Goal: Task Accomplishment & Management: Manage account settings

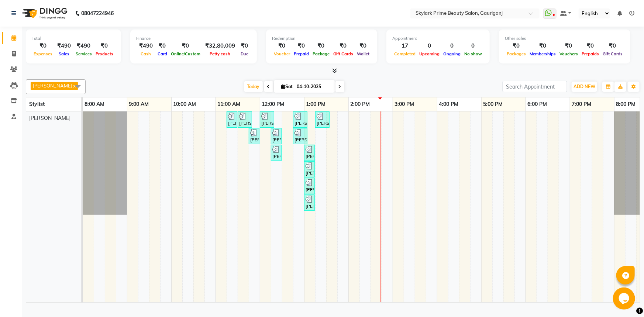
click at [387, 127] on div "[PERSON_NAME], TK01, 11:15 AM-11:25 AM, Waxing - Upper Lips Wax Rica [PERSON_NA…" at bounding box center [370, 206] width 575 height 191
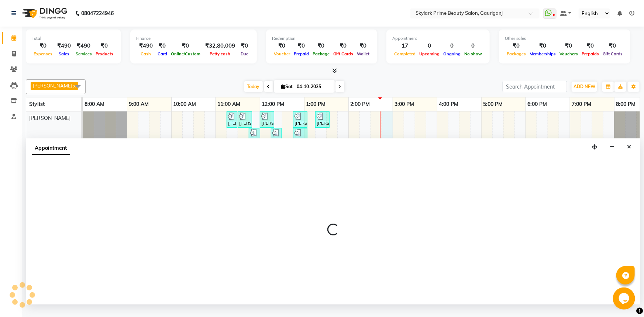
select select "30218"
select select "885"
select select "tentative"
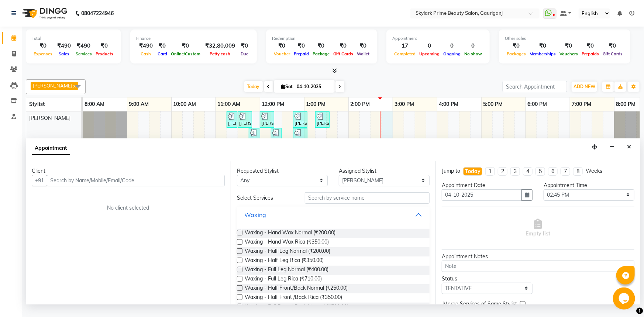
click at [412, 221] on button "Waxing" at bounding box center [333, 214] width 187 height 13
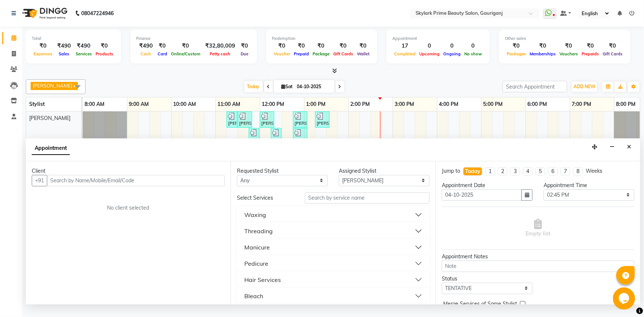
click at [273, 238] on button "Threading" at bounding box center [333, 230] width 187 height 13
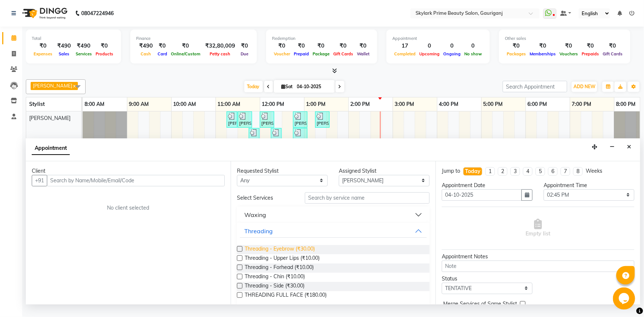
click at [284, 254] on span "Threading - Eyebrow (₹30.00)" at bounding box center [280, 249] width 70 height 9
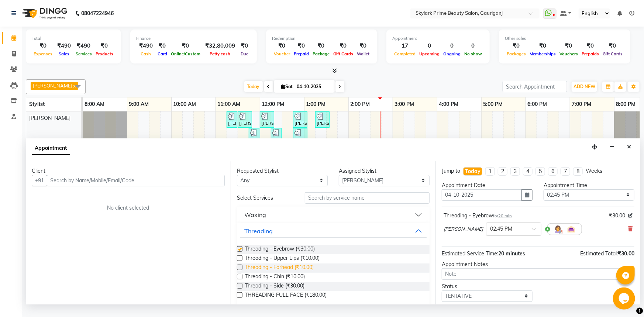
checkbox input "false"
click at [272, 273] on span "Threading - Forhead (₹10.00)" at bounding box center [279, 267] width 69 height 9
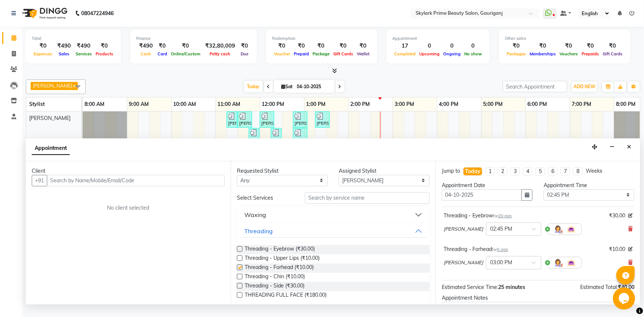
checkbox input "false"
click at [408, 235] on button "Threading" at bounding box center [333, 230] width 187 height 13
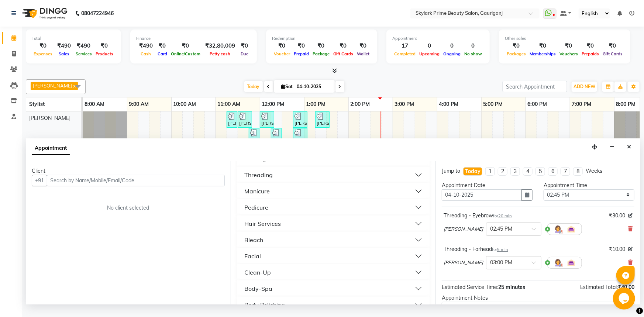
scroll to position [67, 0]
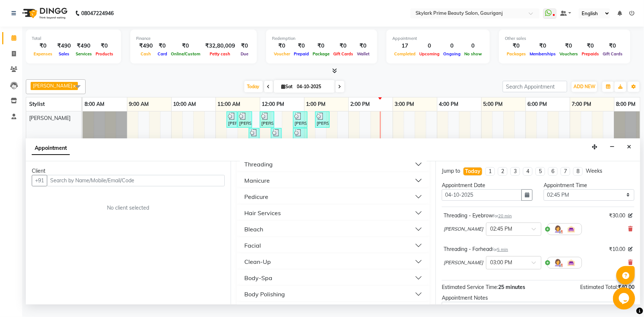
click at [269, 247] on button "Facial" at bounding box center [333, 245] width 187 height 13
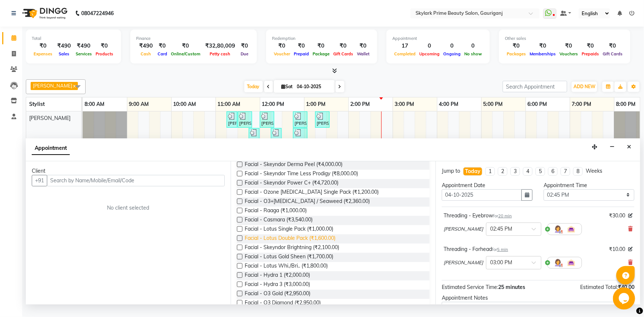
scroll to position [268, 0]
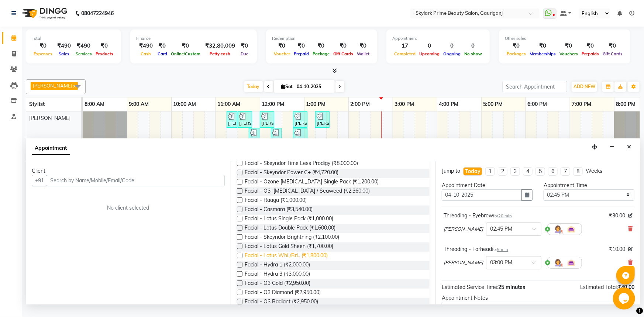
click at [279, 261] on span "Facial - Lotus Whi./Bri.. (₹1,800.00)" at bounding box center [286, 256] width 83 height 9
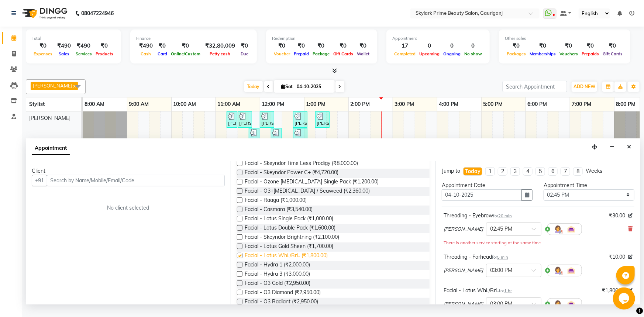
checkbox input "false"
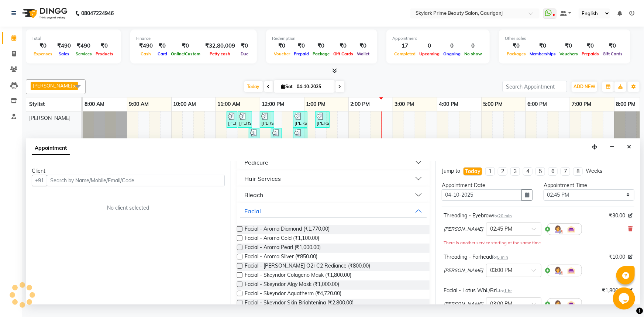
scroll to position [100, 0]
click at [415, 216] on button "Facial" at bounding box center [333, 211] width 187 height 13
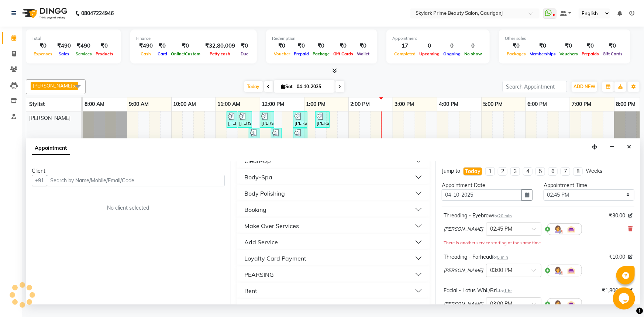
scroll to position [67, 0]
click at [270, 233] on button "Bleach" at bounding box center [333, 228] width 187 height 13
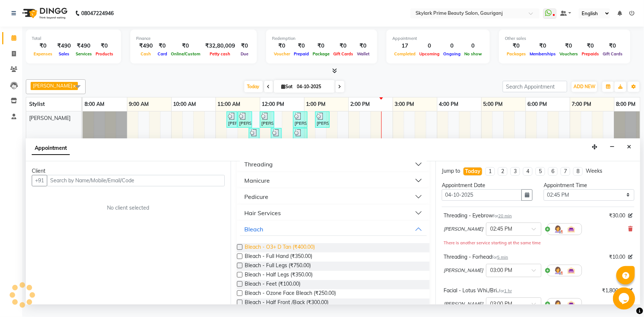
click at [277, 252] on span "Bleach - O3+ D Tan (₹400.00)" at bounding box center [280, 247] width 70 height 9
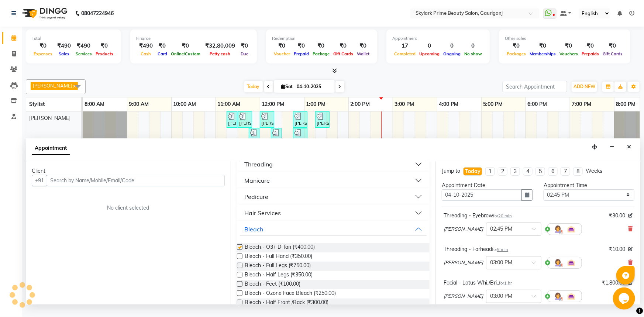
checkbox input "false"
click at [413, 235] on button "Bleach" at bounding box center [333, 228] width 187 height 13
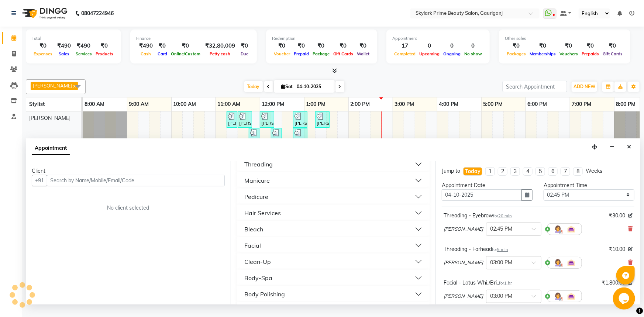
click at [266, 232] on button "Bleach" at bounding box center [333, 228] width 187 height 13
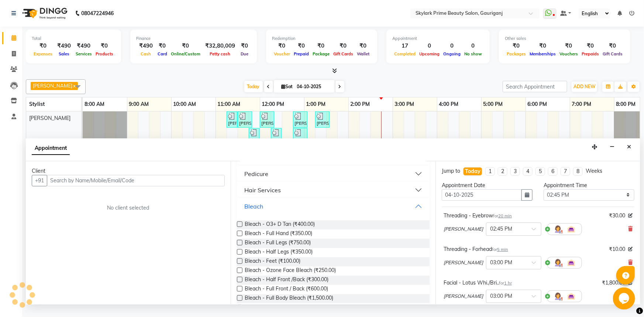
scroll to position [100, 0]
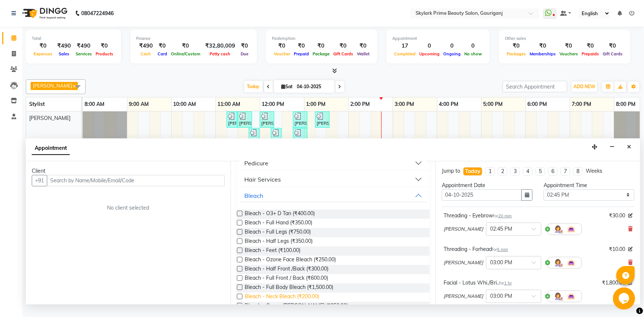
click at [276, 301] on span "Bleach - Neck Bleach (₹200.00)" at bounding box center [282, 296] width 75 height 9
checkbox input "false"
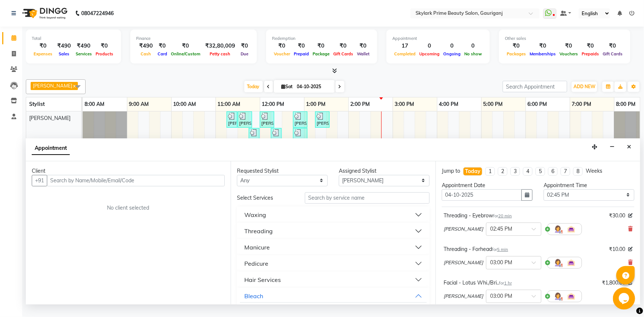
scroll to position [0, 0]
click at [267, 221] on button "Waxing" at bounding box center [333, 214] width 187 height 13
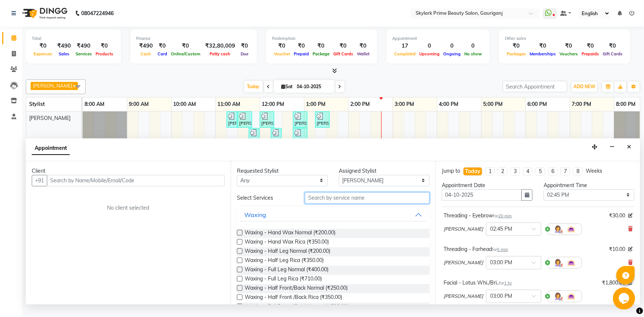
click at [338, 204] on input "text" at bounding box center [367, 197] width 125 height 11
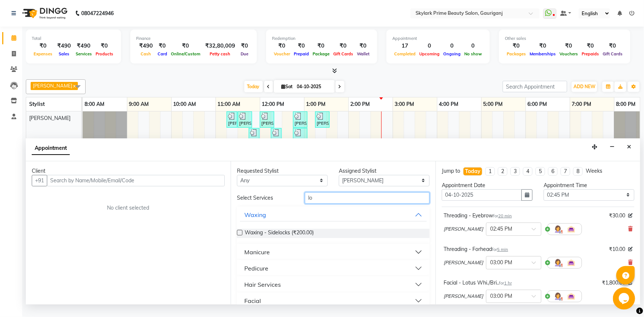
type input "l"
type input "lip"
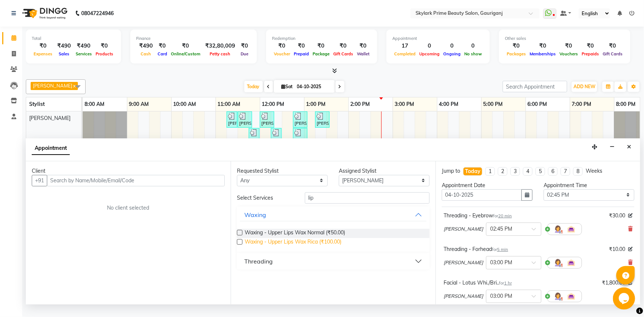
click at [291, 247] on span "Waxing - Upper Lips Wax Rica (₹100.00)" at bounding box center [293, 242] width 97 height 9
checkbox input "false"
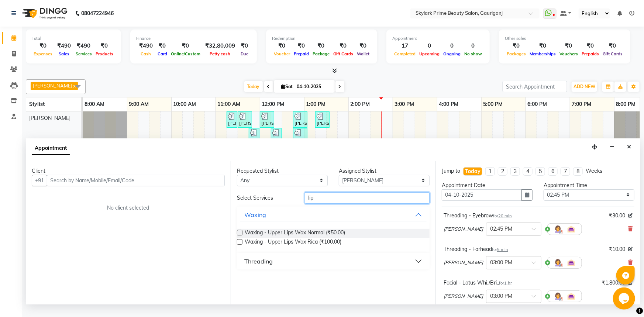
click at [318, 204] on input "lip" at bounding box center [367, 197] width 125 height 11
type input "l"
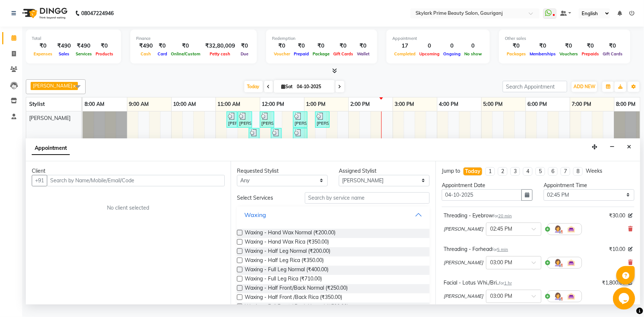
click at [414, 221] on button "Waxing" at bounding box center [333, 214] width 187 height 13
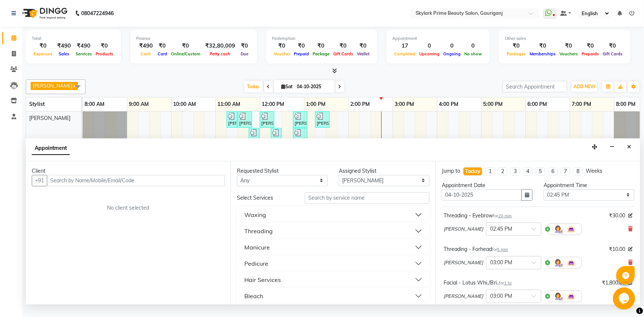
click at [269, 253] on button "Manicure" at bounding box center [333, 246] width 187 height 13
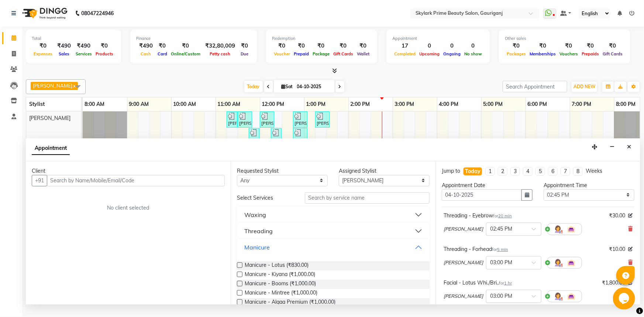
scroll to position [33, 0]
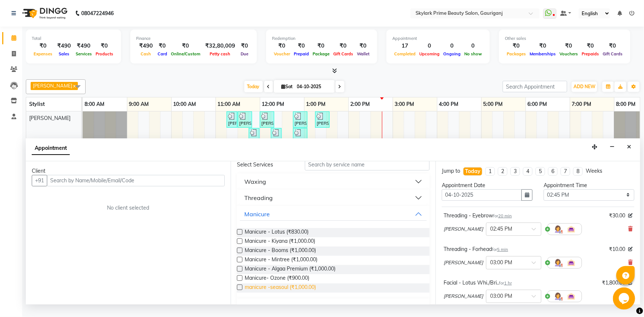
click at [261, 292] on span "manicure -seasoul (₹1,000.00)" at bounding box center [280, 287] width 71 height 9
checkbox input "false"
click at [302, 215] on button "Manicure" at bounding box center [333, 213] width 187 height 13
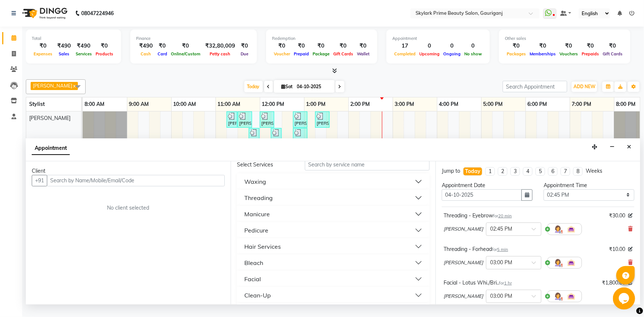
click at [279, 237] on button "Pedicure" at bounding box center [333, 230] width 187 height 13
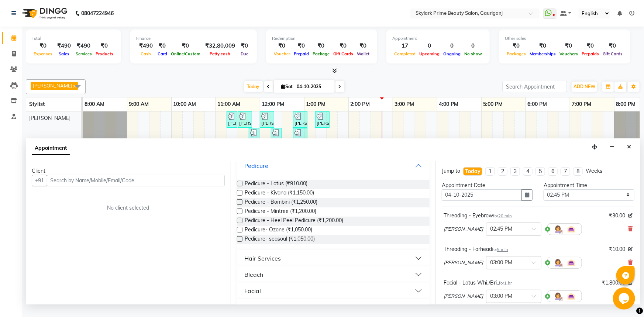
scroll to position [100, 0]
click at [259, 242] on span "Pedicure- seasoul (₹1,050.00)" at bounding box center [280, 236] width 70 height 9
checkbox input "false"
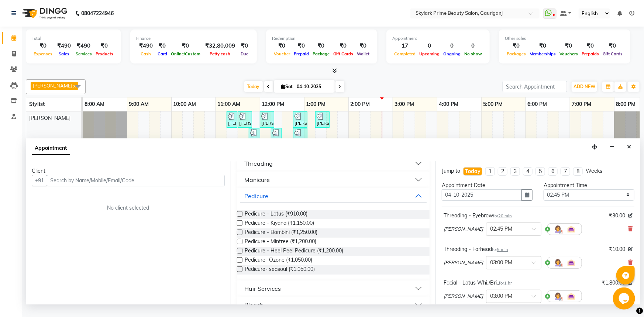
scroll to position [67, 0]
click at [414, 202] on button "Pedicure" at bounding box center [333, 196] width 187 height 13
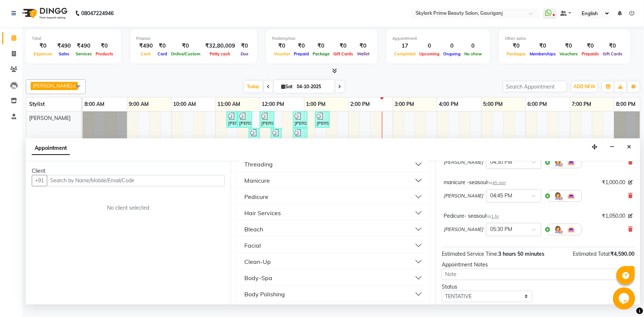
scroll to position [268, 0]
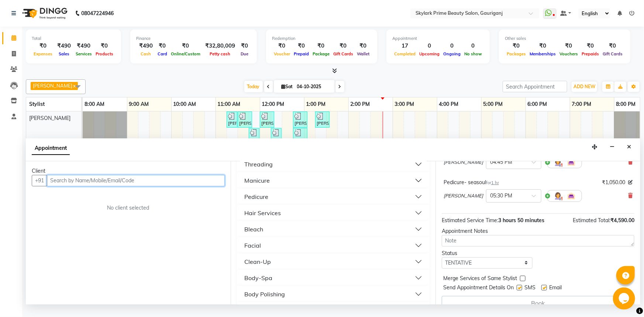
click at [152, 186] on input "text" at bounding box center [136, 180] width 178 height 11
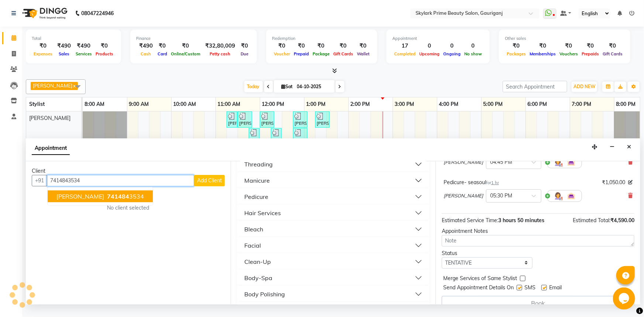
click at [85, 200] on span "[PERSON_NAME]" at bounding box center [80, 196] width 48 height 7
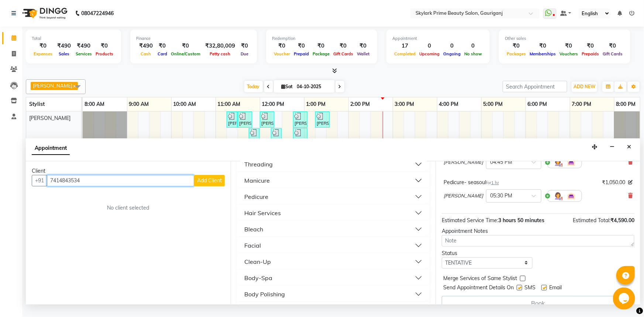
click at [126, 186] on input "7414843534" at bounding box center [120, 180] width 147 height 11
click at [110, 200] on span "74148435" at bounding box center [122, 196] width 30 height 7
type input "7414843534"
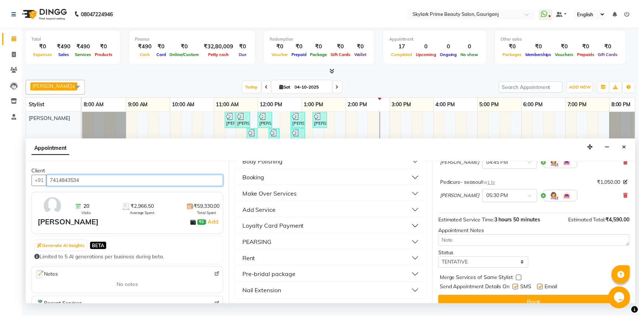
scroll to position [278, 0]
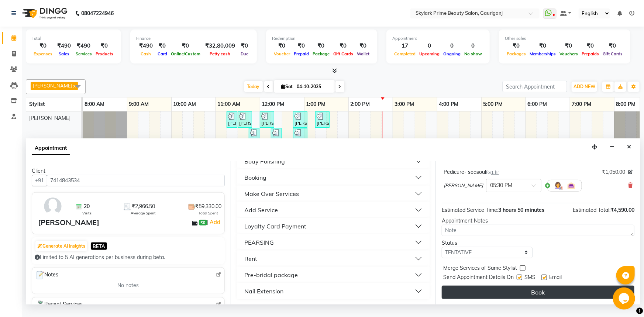
click at [538, 299] on button "Book" at bounding box center [537, 291] width 193 height 13
click at [538, 299] on div "Book" at bounding box center [537, 291] width 193 height 13
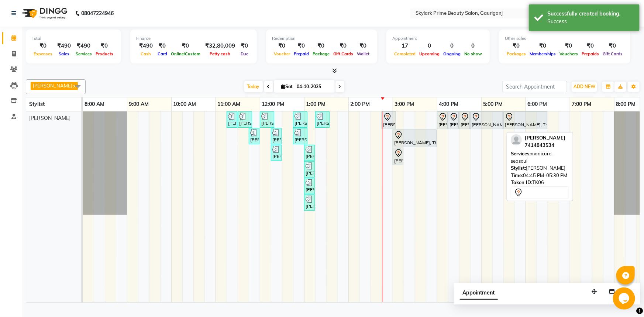
click at [493, 121] on div at bounding box center [486, 116] width 30 height 9
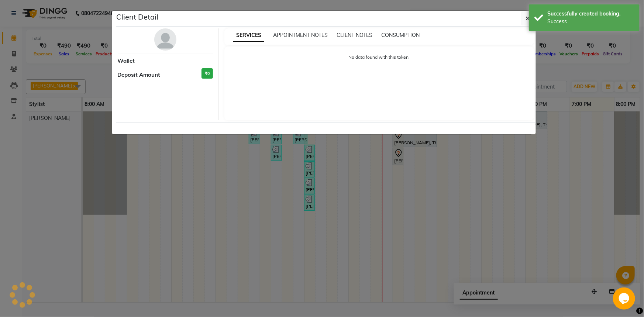
select select "7"
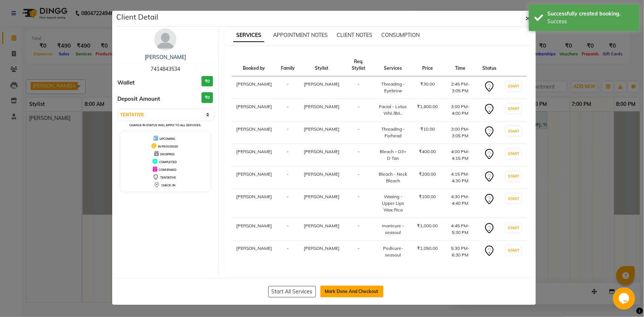
click at [359, 291] on button "Mark Done And Checkout" at bounding box center [351, 291] width 63 height 12
select select "service"
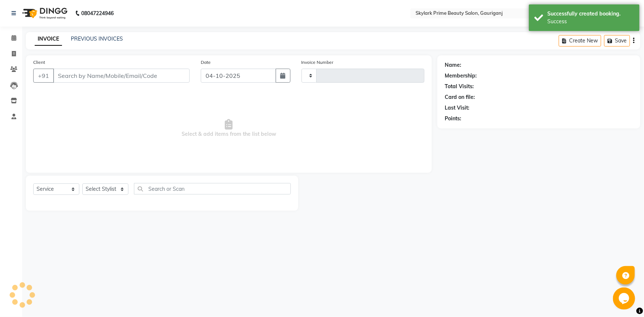
type input "3723"
select select "4735"
type input "7414843534"
select select "30218"
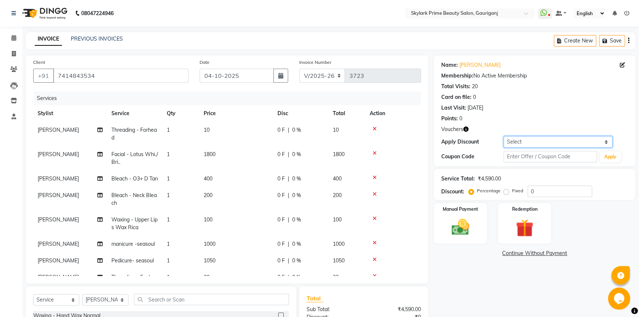
click at [605, 140] on select "Select Coupon → Karwa 10 Coupon → Karwa 20 Coupon → Karwa 30 Coupon → Birthday" at bounding box center [557, 141] width 109 height 11
click at [533, 141] on select "Select Coupon → Karwa 10 Coupon → Karwa 20 Coupon → Karwa 30 Coupon → Birthday" at bounding box center [557, 141] width 109 height 11
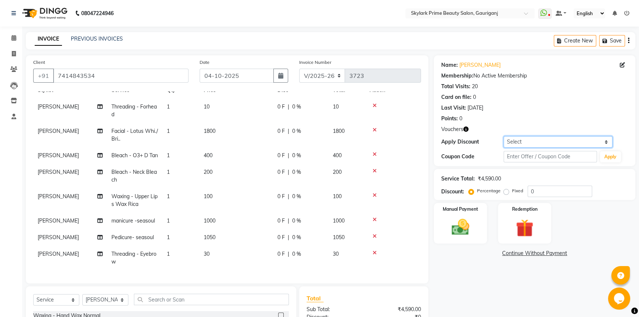
click at [532, 136] on select "Select Coupon → Karwa 10 Coupon → Karwa 20 Coupon → Karwa 30 Coupon → Birthday" at bounding box center [557, 141] width 109 height 11
select select "2: Object"
click at [503, 136] on select "Select Coupon → Karwa 10 Coupon → Karwa 20 Coupon → Karwa 30 Coupon → Birthday" at bounding box center [557, 141] width 109 height 11
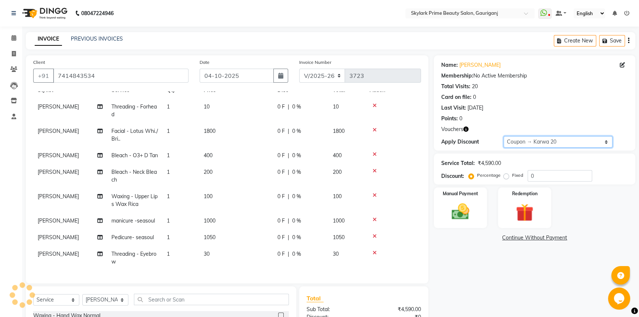
type input "20"
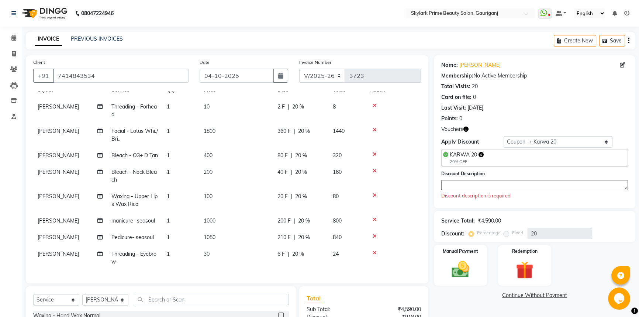
click at [451, 182] on textarea at bounding box center [534, 185] width 187 height 10
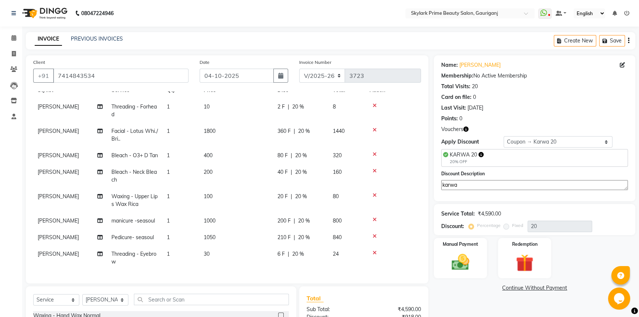
click at [459, 306] on div "Name: [PERSON_NAME] Membership: No Active Membership Total Visits: 20 Card on f…" at bounding box center [537, 225] width 207 height 340
click at [461, 296] on div "Name: [PERSON_NAME] Membership: No Active Membership Total Visits: 20 Card on f…" at bounding box center [537, 225] width 207 height 340
click at [457, 264] on img at bounding box center [461, 262] width 30 height 21
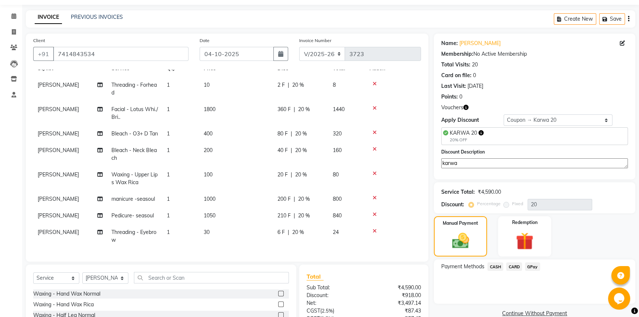
scroll to position [33, 0]
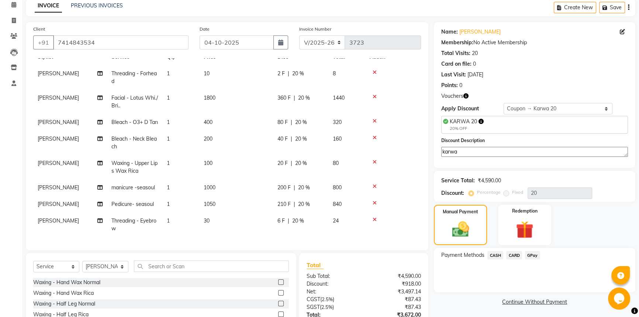
click at [516, 254] on span "CARD" at bounding box center [514, 255] width 16 height 8
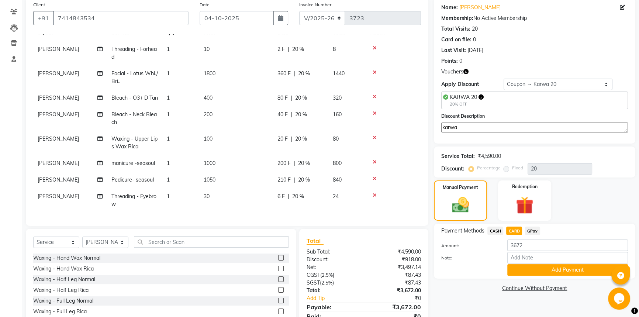
scroll to position [89, 0]
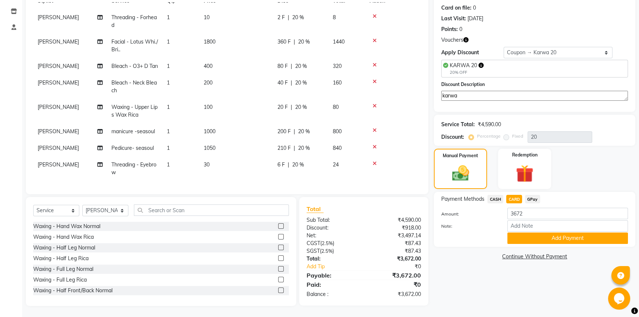
click at [468, 95] on textarea "karwa" at bounding box center [534, 96] width 187 height 10
type textarea "karwa"
click at [557, 240] on button "Add Payment" at bounding box center [567, 237] width 121 height 11
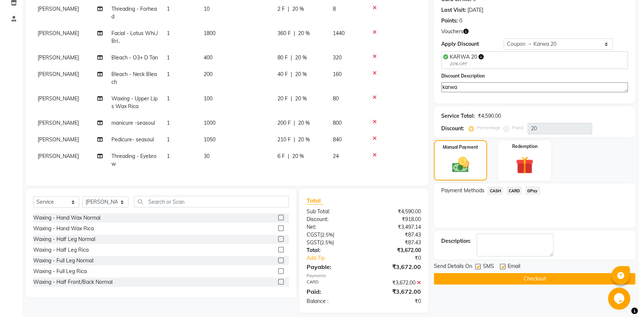
scroll to position [104, 0]
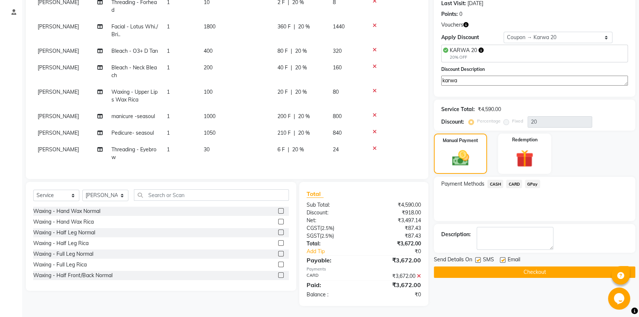
click at [524, 270] on button "Checkout" at bounding box center [534, 271] width 201 height 11
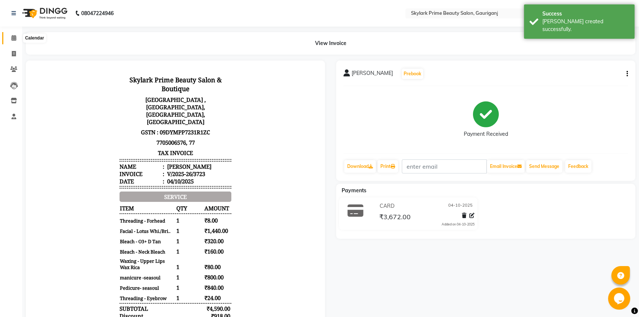
click at [13, 38] on icon at bounding box center [13, 38] width 5 height 6
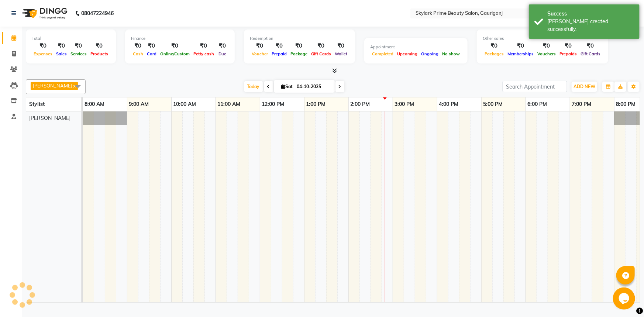
scroll to position [0, 18]
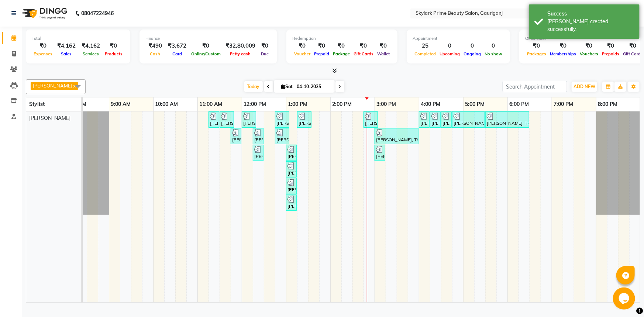
click at [391, 158] on div "[PERSON_NAME], TK01, 11:15 AM-11:25 AM, Waxing - Upper Lips Wax Rica [PERSON_NA…" at bounding box center [352, 206] width 575 height 191
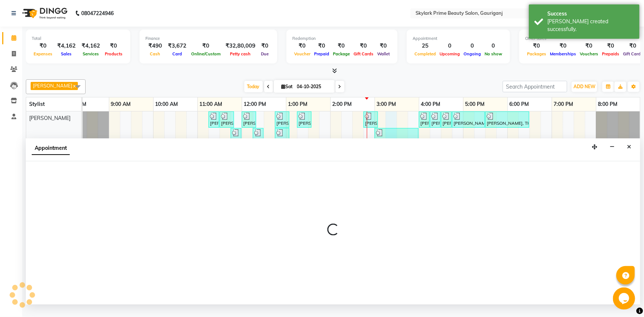
select select "30218"
select select "915"
select select "tentative"
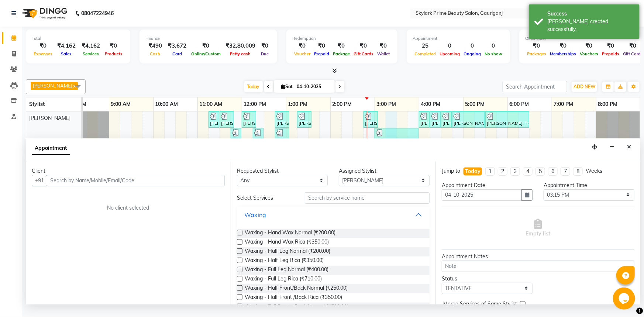
click at [414, 221] on button "Waxing" at bounding box center [333, 214] width 187 height 13
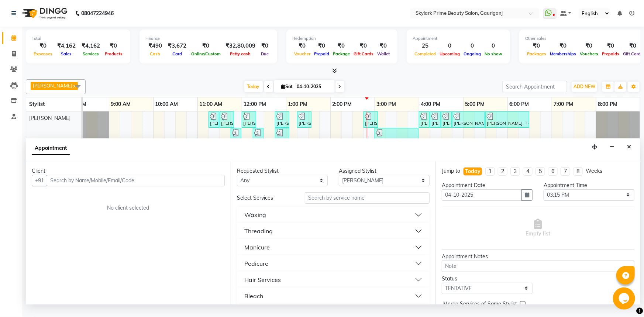
click at [269, 235] on div "Threading" at bounding box center [258, 230] width 28 height 9
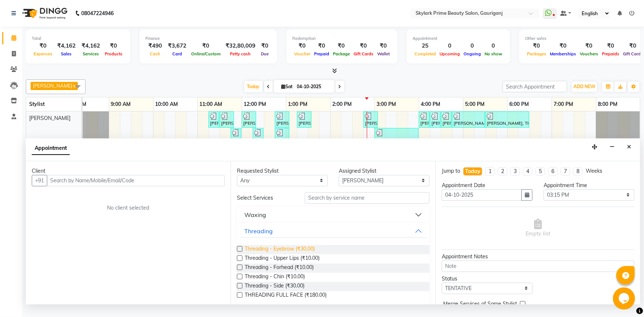
click at [269, 254] on span "Threading - Eyebrow (₹30.00)" at bounding box center [280, 249] width 70 height 9
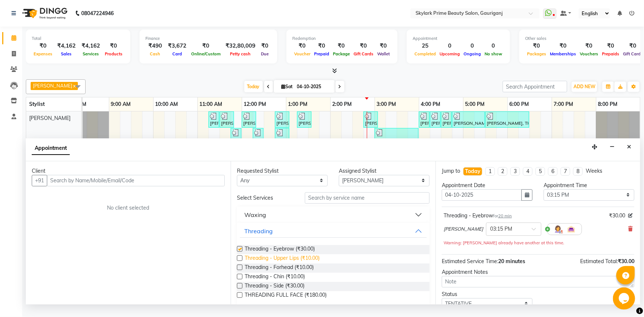
checkbox input "false"
click at [269, 270] on span "Threading - Forhead (₹10.00)" at bounding box center [279, 267] width 69 height 9
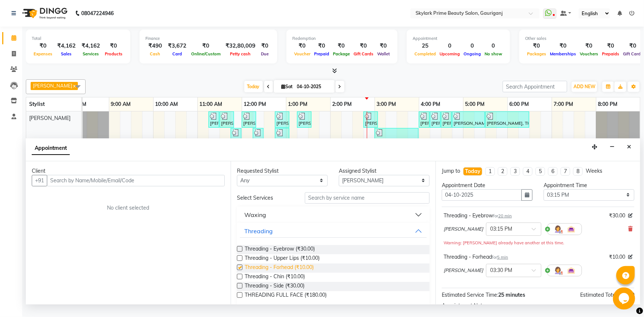
click at [269, 270] on span "Threading - Forhead (₹10.00)" at bounding box center [279, 267] width 69 height 9
checkbox input "false"
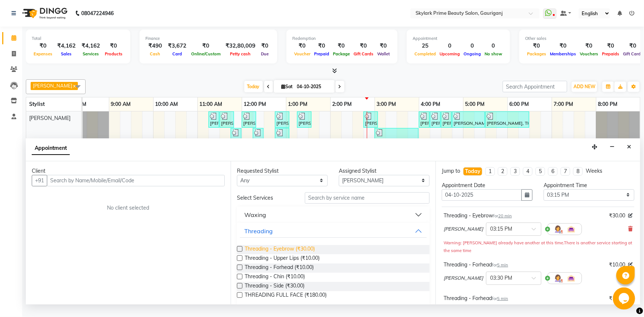
click at [273, 253] on span "Threading - Eyebrow (₹30.00)" at bounding box center [280, 249] width 70 height 9
checkbox input "false"
click at [270, 273] on span "Threading - Forhead (₹10.00)" at bounding box center [279, 267] width 69 height 9
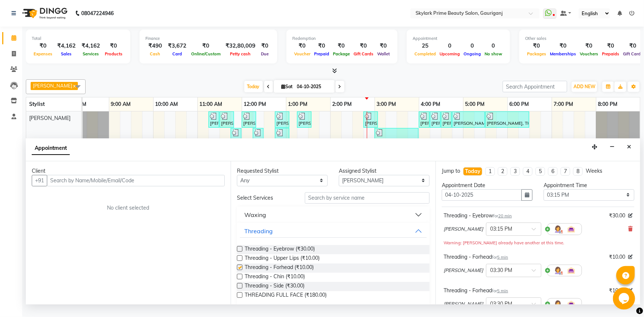
checkbox input "false"
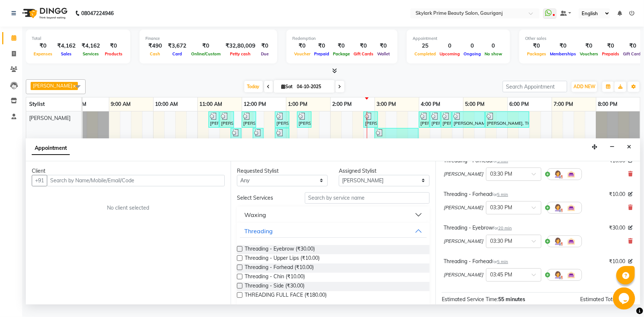
scroll to position [100, 0]
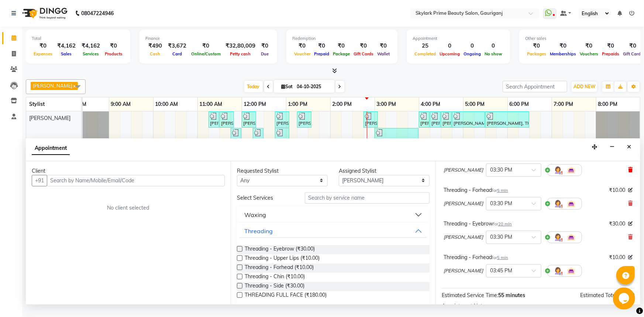
click at [628, 172] on icon at bounding box center [630, 169] width 4 height 5
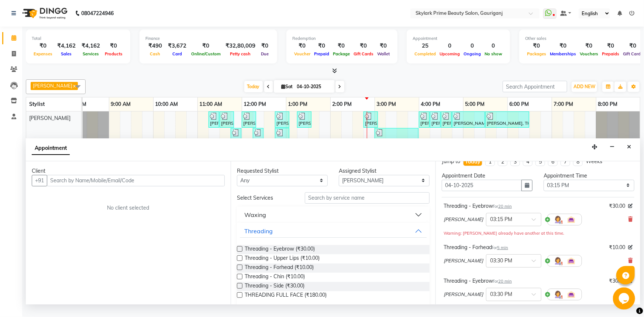
scroll to position [0, 0]
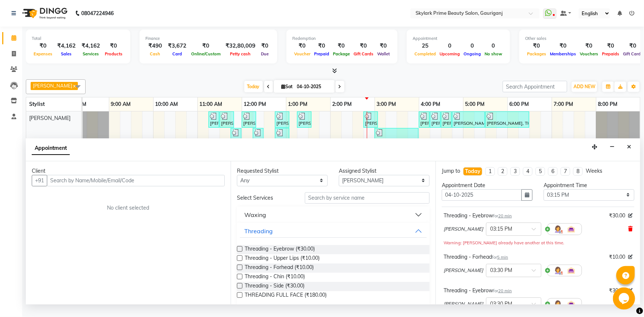
click at [628, 231] on icon at bounding box center [630, 228] width 4 height 5
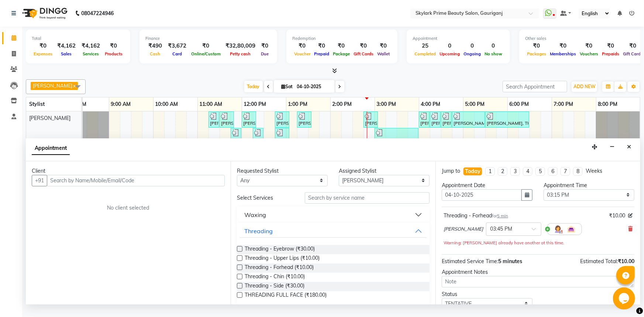
click at [628, 231] on icon at bounding box center [630, 228] width 4 height 5
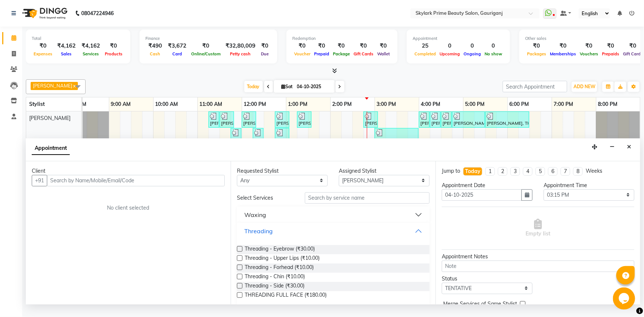
click at [414, 238] on button "Threading" at bounding box center [333, 230] width 187 height 13
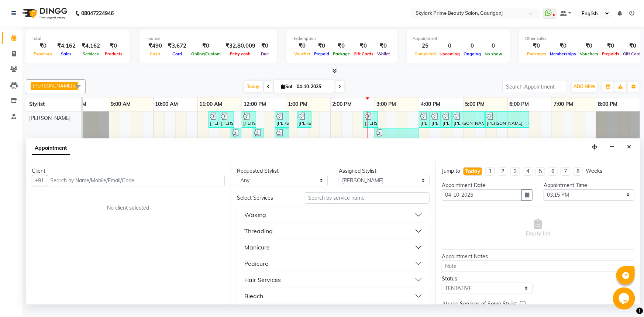
click at [278, 235] on button "Threading" at bounding box center [333, 230] width 187 height 13
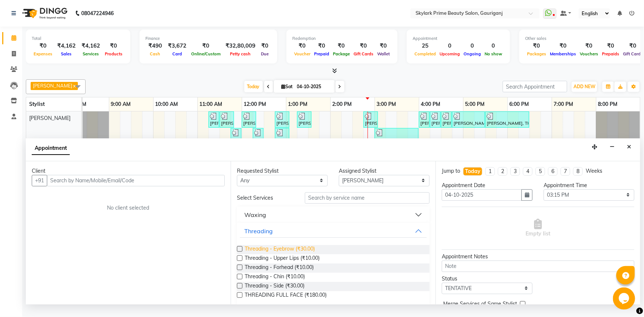
click at [273, 254] on span "Threading - Eyebrow (₹30.00)" at bounding box center [280, 249] width 70 height 9
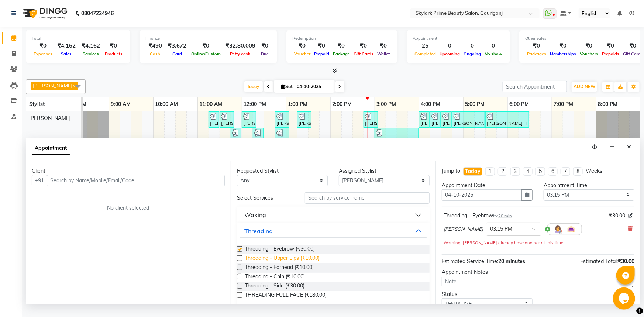
checkbox input "false"
click at [267, 273] on span "Threading - Forhead (₹10.00)" at bounding box center [279, 267] width 69 height 9
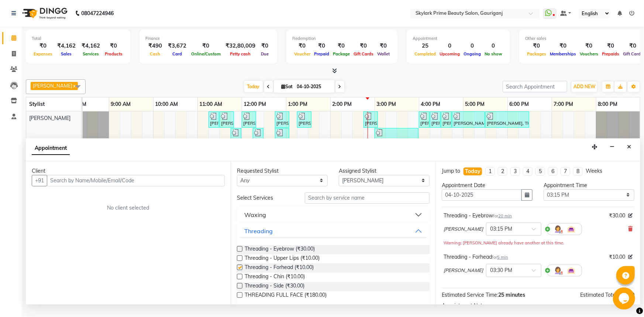
checkbox input "false"
click at [415, 238] on button "Threading" at bounding box center [333, 230] width 187 height 13
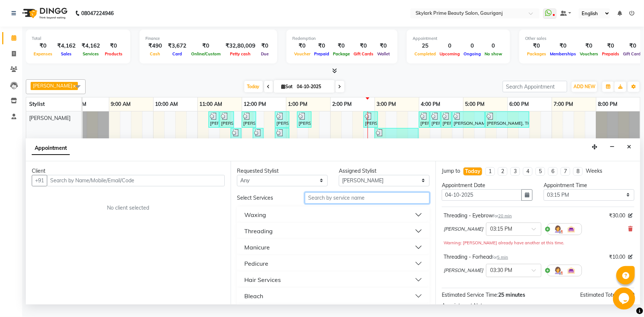
click at [354, 204] on input "text" at bounding box center [367, 197] width 125 height 11
type input "lip"
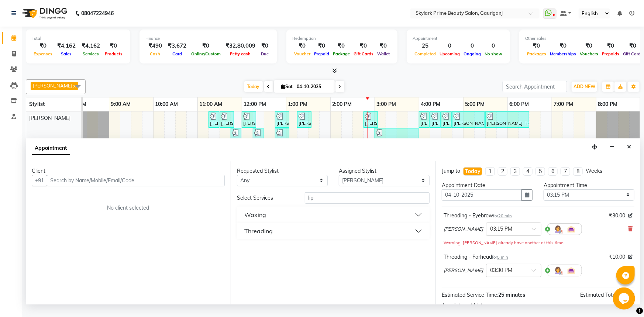
click at [282, 221] on button "Waxing" at bounding box center [333, 214] width 187 height 13
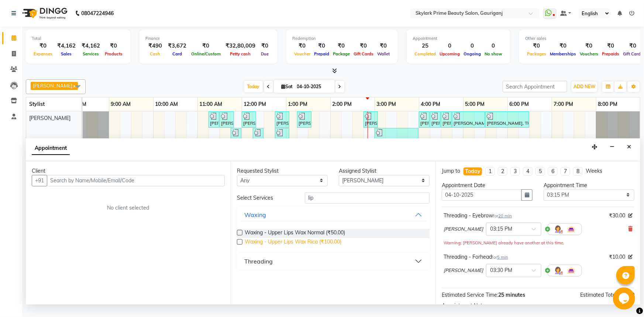
click at [292, 247] on span "Waxing - Upper Lips Wax Rica (₹100.00)" at bounding box center [293, 242] width 97 height 9
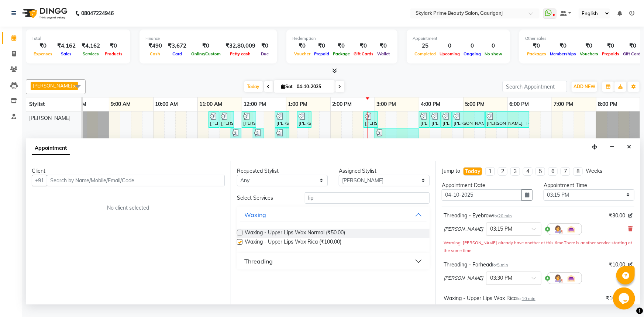
checkbox input "false"
click at [323, 202] on input "lip" at bounding box center [367, 197] width 125 height 11
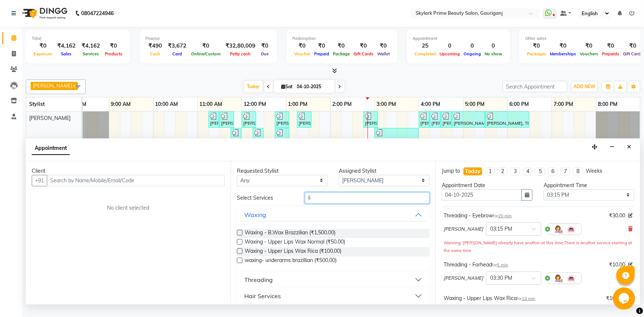
type input "l"
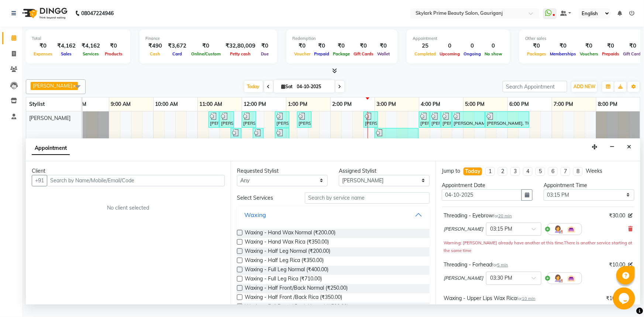
click at [413, 221] on button "Waxing" at bounding box center [333, 214] width 187 height 13
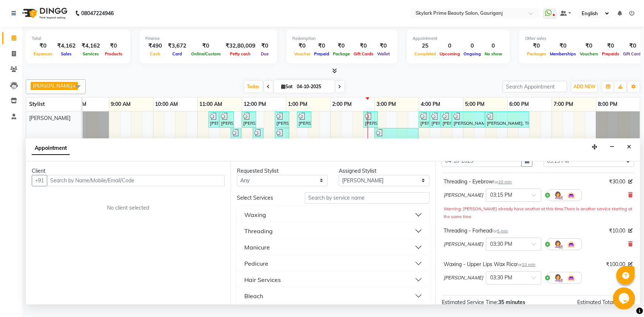
scroll to position [127, 0]
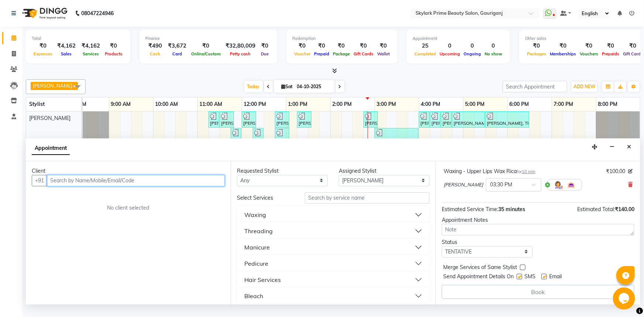
click at [147, 183] on input "text" at bounding box center [136, 180] width 178 height 11
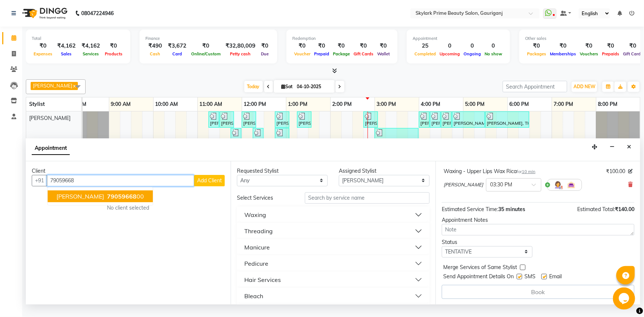
click at [107, 200] on span "79059668" at bounding box center [122, 196] width 30 height 7
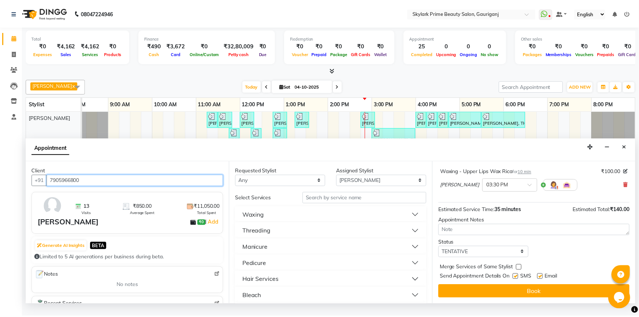
scroll to position [126, 0]
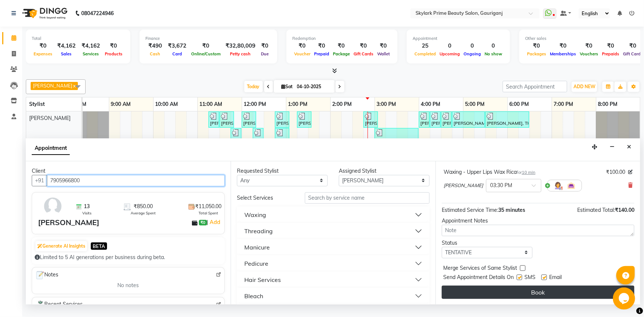
type input "7905966800"
click at [531, 299] on button "Book" at bounding box center [537, 291] width 193 height 13
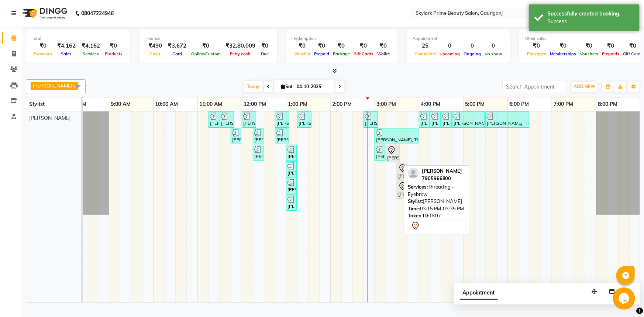
click at [395, 155] on icon at bounding box center [391, 150] width 9 height 9
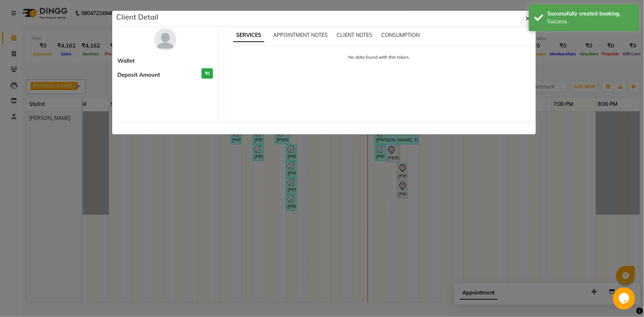
select select "7"
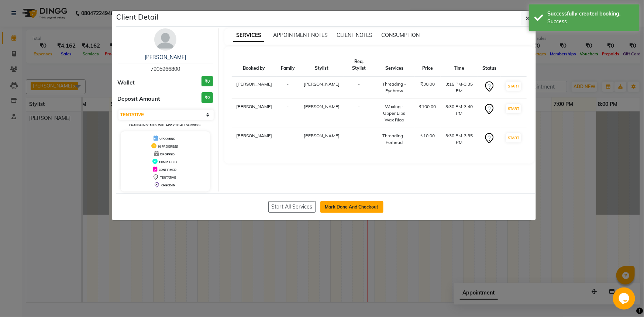
click at [361, 208] on button "Mark Done And Checkout" at bounding box center [351, 207] width 63 height 12
select select "4735"
select select "service"
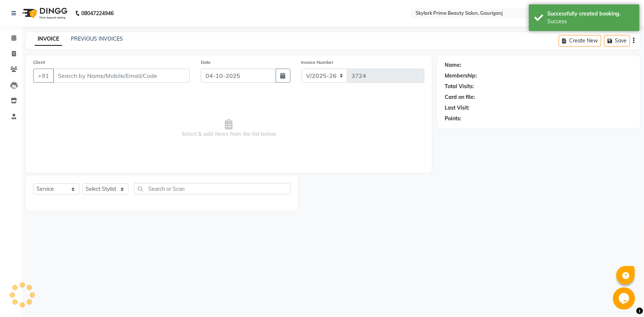
type input "7905966800"
select select "30218"
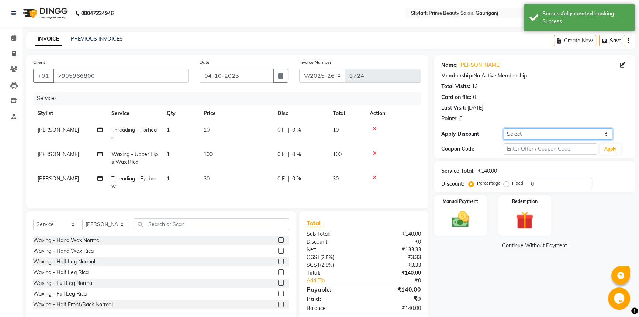
click at [541, 128] on select "Select Coupon → Karwa 10 Coupon → Karwa 20 Coupon → Karwa 30 Coupon → Birthday" at bounding box center [557, 133] width 109 height 11
select select "1: Object"
click at [503, 128] on select "Select Coupon → Karwa 10 Coupon → Karwa 20 Coupon → Karwa 30 Coupon → Birthday" at bounding box center [557, 133] width 109 height 11
type input "10"
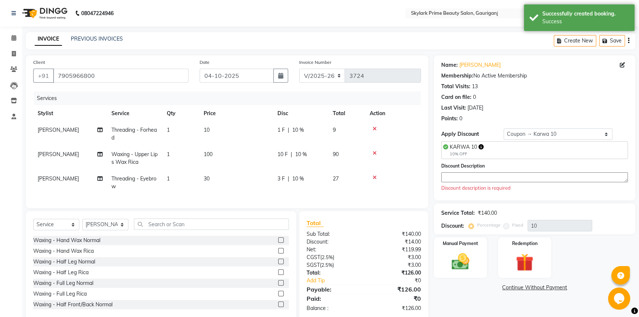
click at [490, 174] on textarea at bounding box center [534, 177] width 187 height 10
type textarea "w"
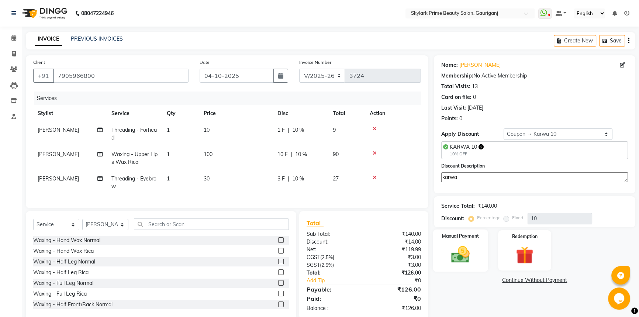
type textarea "karwa"
click at [457, 251] on img at bounding box center [461, 254] width 30 height 21
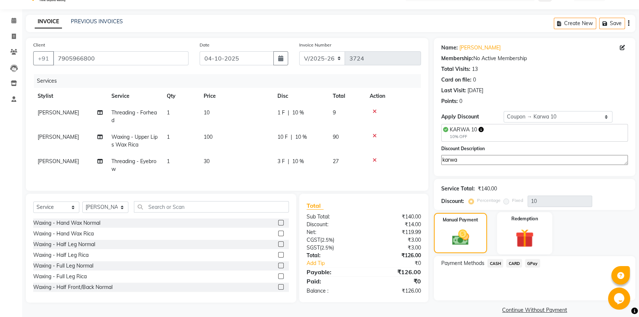
scroll to position [27, 0]
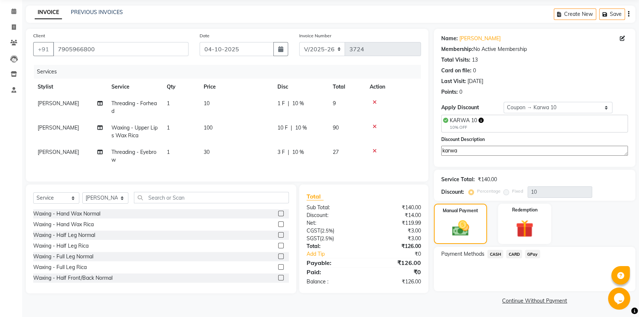
click at [495, 252] on span "CASH" at bounding box center [495, 254] width 16 height 8
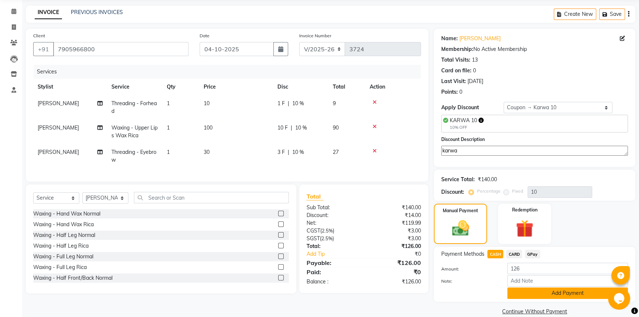
click at [541, 293] on button "Add Payment" at bounding box center [567, 292] width 121 height 11
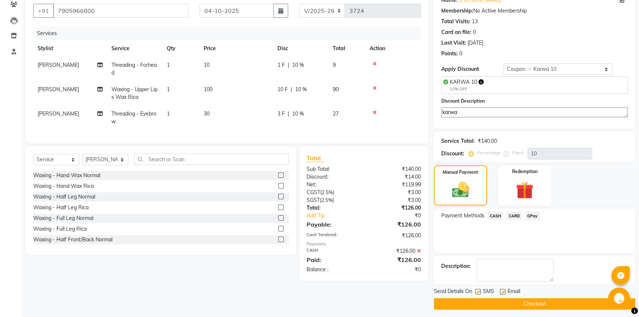
scroll to position [68, 0]
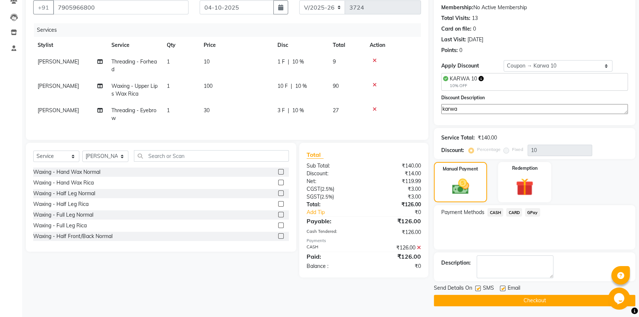
click at [527, 301] on button "Checkout" at bounding box center [534, 300] width 201 height 11
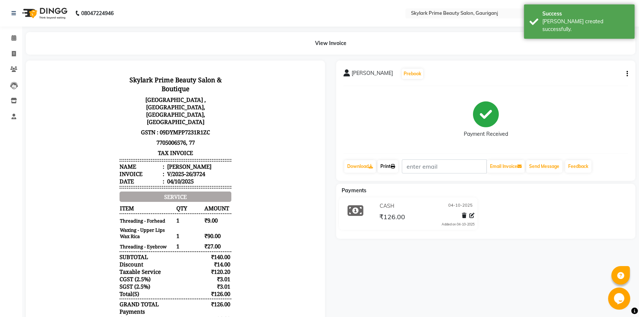
click at [385, 161] on link "Print" at bounding box center [387, 166] width 21 height 13
click at [11, 35] on icon at bounding box center [13, 38] width 5 height 6
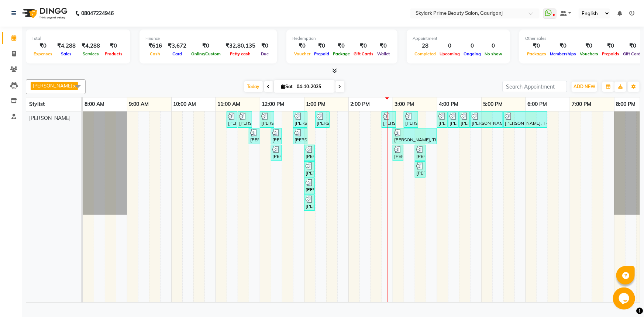
click at [455, 140] on div "[PERSON_NAME], TK01, 11:15 AM-11:25 AM, Waxing - Upper Lips Wax Rica [PERSON_NA…" at bounding box center [370, 206] width 575 height 191
select select "30218"
select select "tentative"
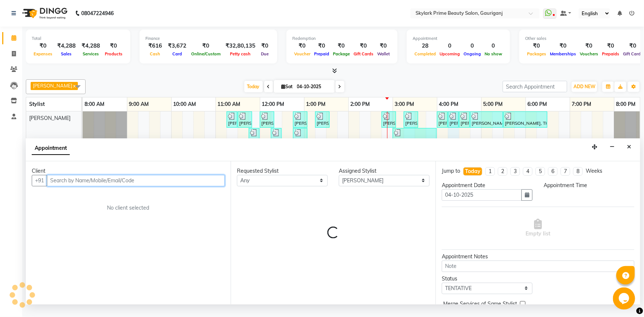
select select "975"
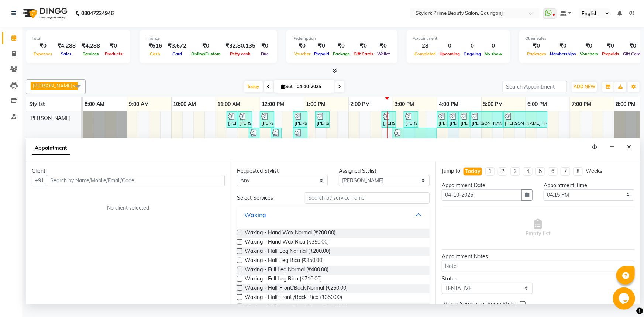
click at [412, 221] on button "Waxing" at bounding box center [333, 214] width 187 height 13
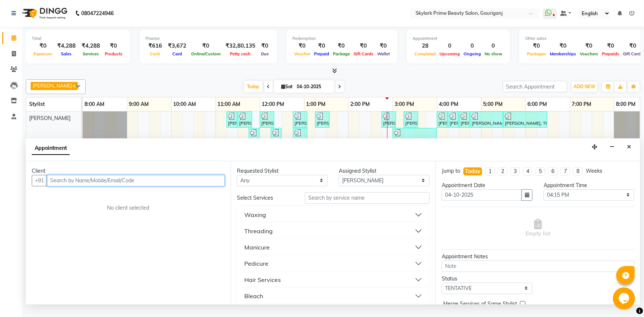
click at [158, 186] on input "text" at bounding box center [136, 180] width 178 height 11
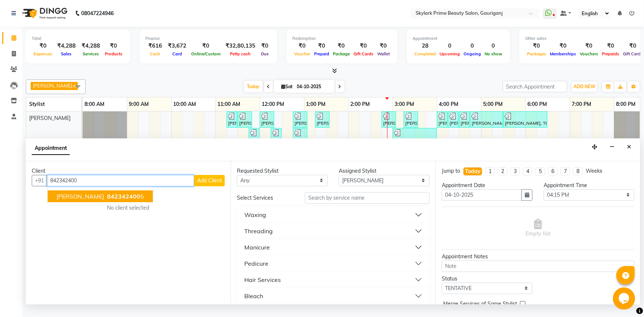
click at [107, 200] on span "842342400" at bounding box center [123, 196] width 33 height 7
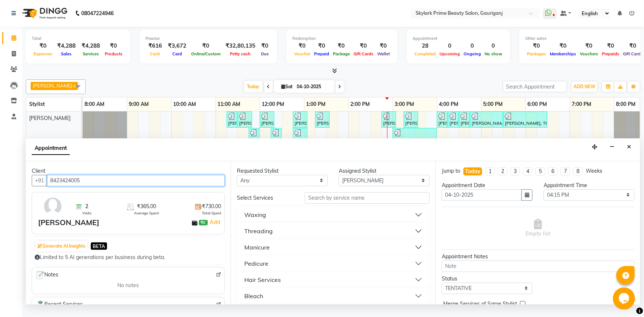
type input "8423424005"
click at [276, 233] on button "Threading" at bounding box center [333, 230] width 187 height 13
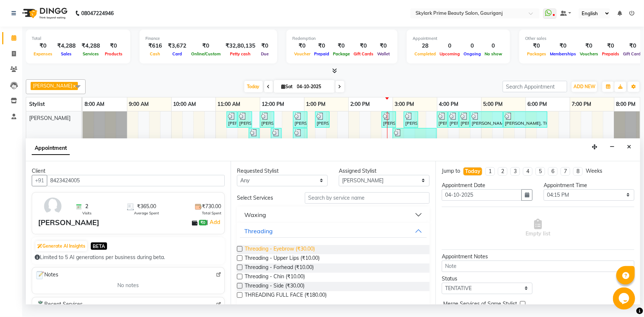
click at [275, 254] on span "Threading - Eyebrow (₹30.00)" at bounding box center [280, 249] width 70 height 9
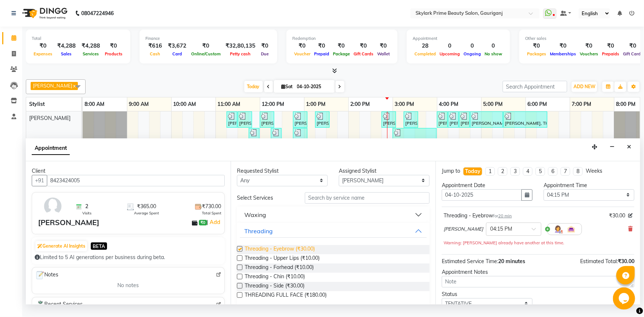
checkbox input "false"
click at [275, 270] on span "Threading - Forhead (₹10.00)" at bounding box center [279, 267] width 69 height 9
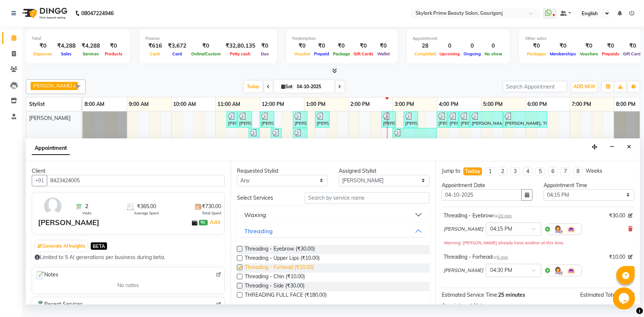
checkbox input "false"
click at [408, 235] on button "Threading" at bounding box center [333, 230] width 187 height 13
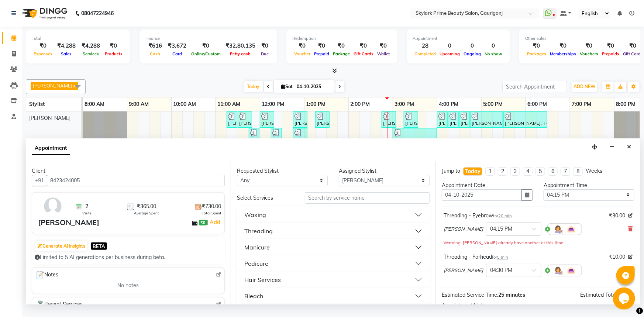
click at [288, 220] on button "Waxing" at bounding box center [333, 214] width 187 height 13
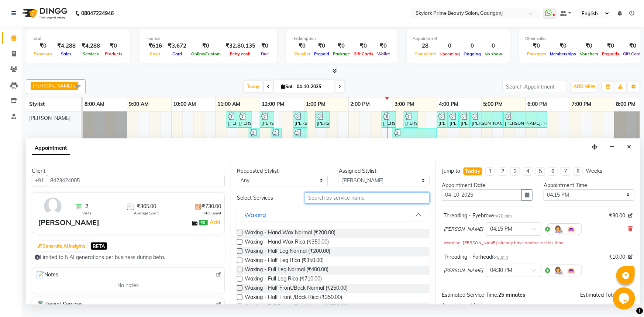
click at [326, 204] on input "text" at bounding box center [367, 197] width 125 height 11
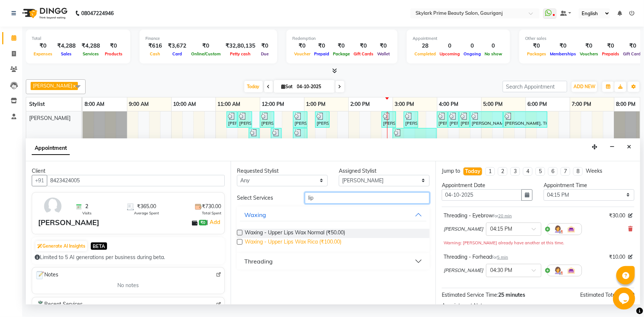
type input "lip"
click at [292, 247] on span "Waxing - Upper Lips Wax Rica (₹100.00)" at bounding box center [293, 242] width 97 height 9
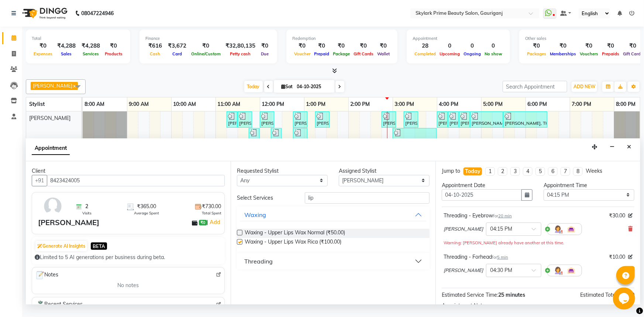
checkbox input "false"
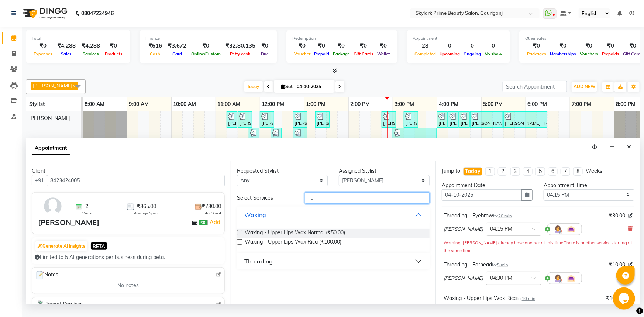
click at [318, 203] on input "lip" at bounding box center [367, 197] width 125 height 11
type input "l"
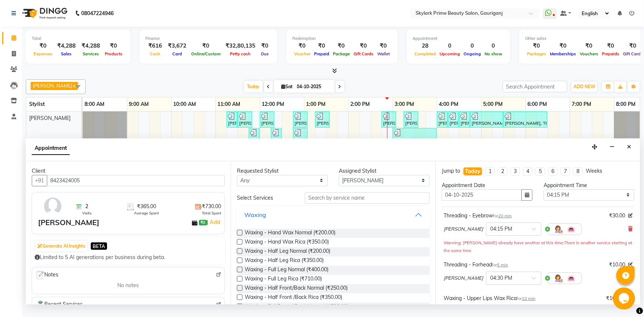
click at [413, 219] on button "Waxing" at bounding box center [333, 214] width 187 height 13
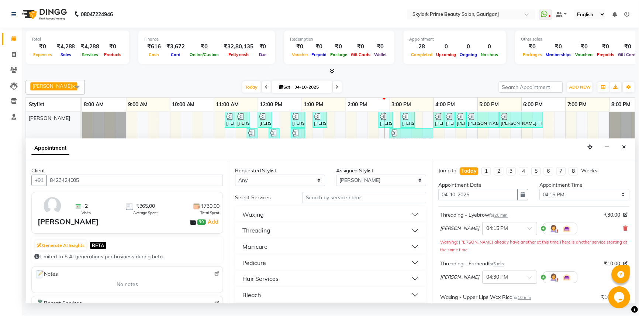
scroll to position [126, 0]
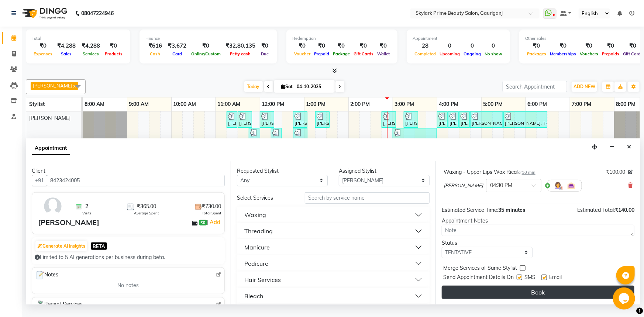
click at [545, 297] on button "Book" at bounding box center [537, 291] width 193 height 13
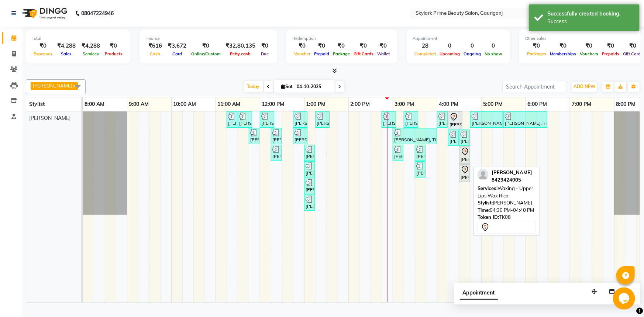
click at [465, 156] on icon at bounding box center [464, 151] width 9 height 9
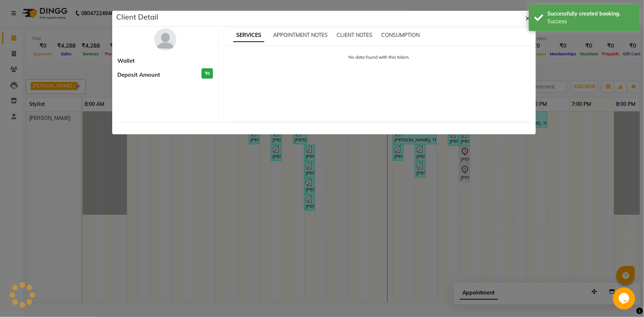
select select "7"
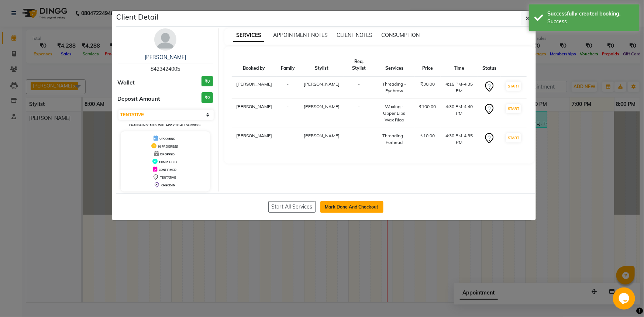
click at [361, 206] on button "Mark Done And Checkout" at bounding box center [351, 207] width 63 height 12
select select "service"
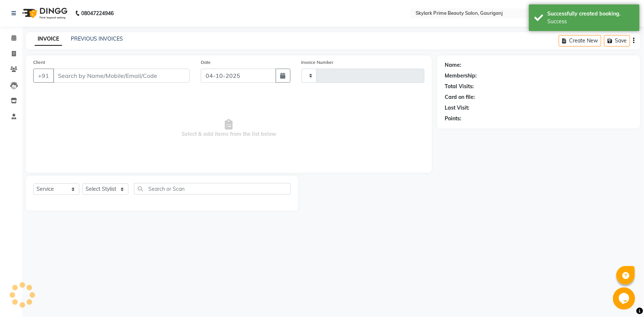
type input "3725"
select select "4735"
type input "8423424005"
select select "30218"
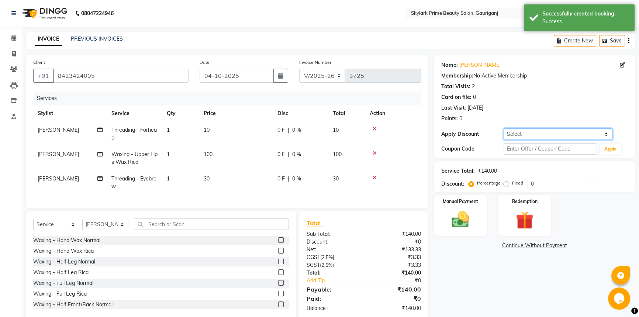
click at [520, 134] on select "Select Coupon → Karwa 10 Coupon → Karwa 20 Coupon → Karwa 30 Coupon → Birthday" at bounding box center [557, 133] width 109 height 11
select select "1: Object"
click at [503, 128] on select "Select Coupon → Karwa 10 Coupon → Karwa 20 Coupon → Karwa 30 Coupon → Birthday" at bounding box center [557, 133] width 109 height 11
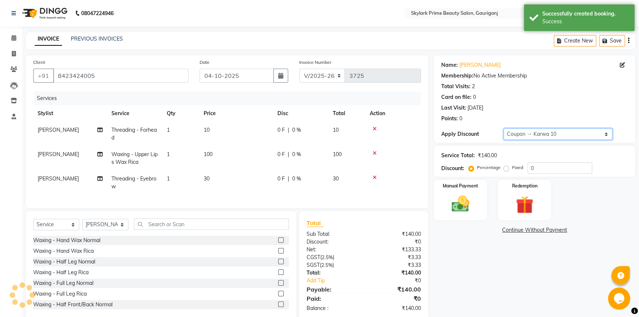
type input "10"
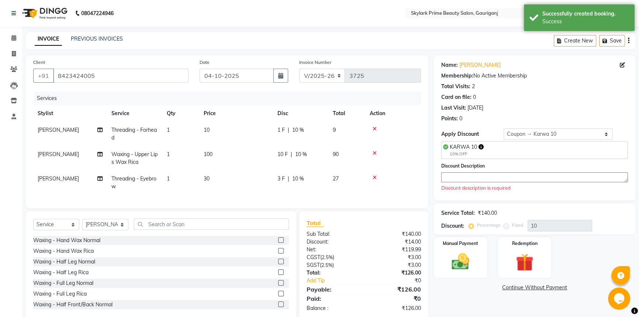
click at [488, 178] on textarea at bounding box center [534, 177] width 187 height 10
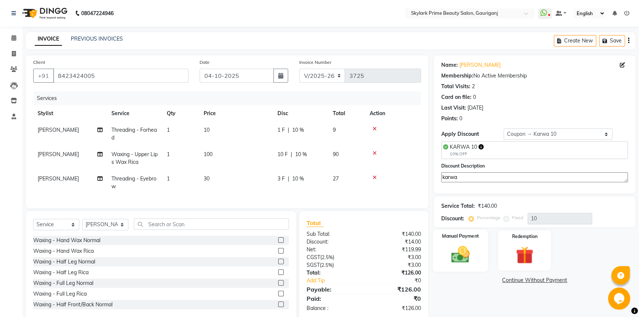
type textarea "karwa"
click at [461, 259] on img at bounding box center [461, 254] width 30 height 21
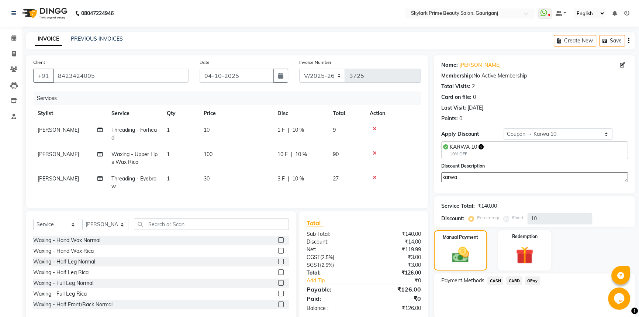
click at [493, 279] on span "CASH" at bounding box center [495, 280] width 16 height 8
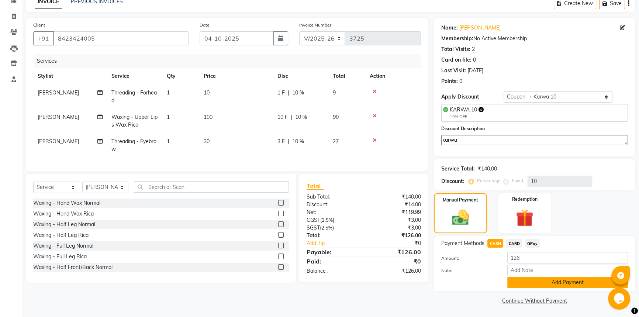
click at [530, 287] on button "Add Payment" at bounding box center [567, 282] width 121 height 11
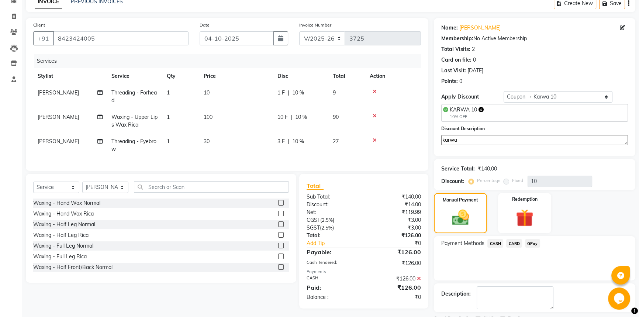
scroll to position [68, 0]
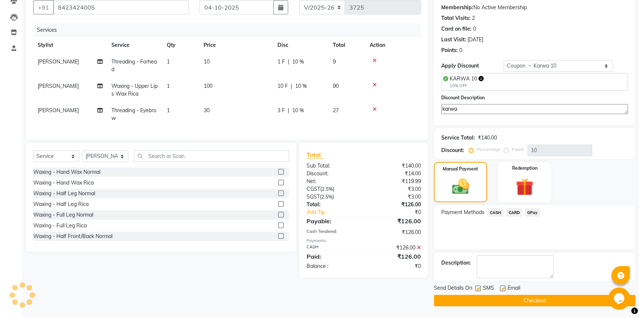
click at [531, 302] on button "Checkout" at bounding box center [534, 300] width 201 height 11
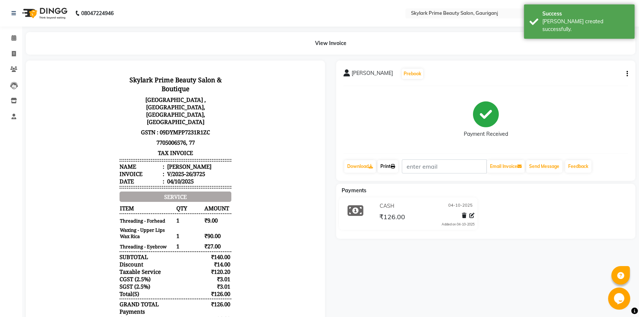
click at [391, 162] on link "Print" at bounding box center [387, 166] width 21 height 13
click at [10, 38] on span at bounding box center [13, 38] width 13 height 8
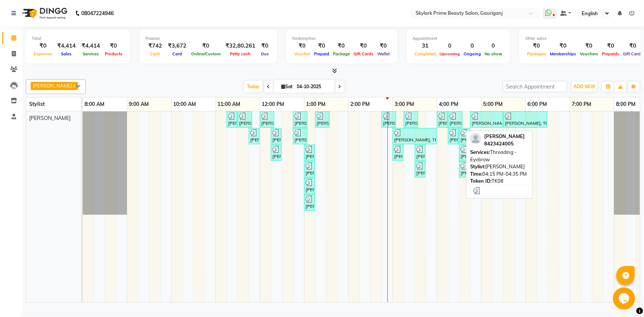
click at [450, 126] on div "[PERSON_NAME], TK08, 04:15 PM-04:35 PM, Threading - Eyebrow" at bounding box center [455, 119] width 13 height 14
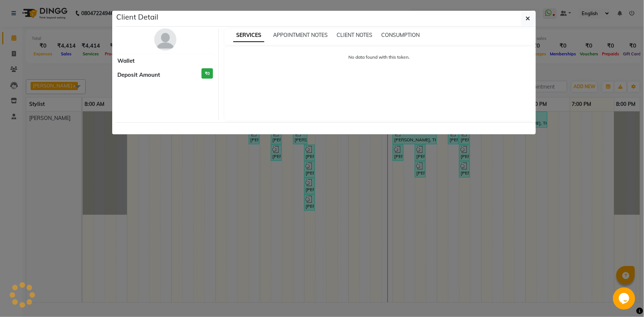
select select "3"
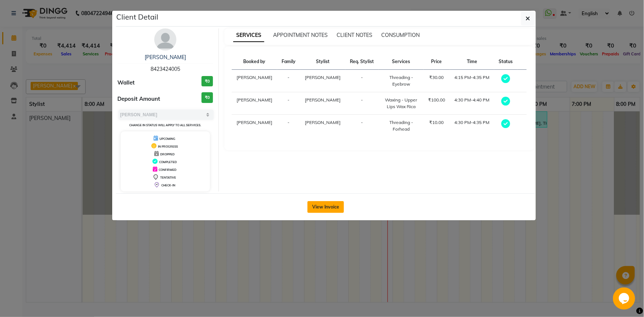
click at [325, 210] on button "View Invoice" at bounding box center [325, 207] width 37 height 12
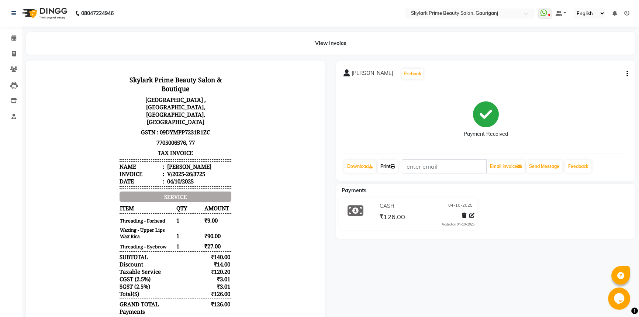
click at [388, 166] on link "Print" at bounding box center [387, 166] width 21 height 13
click at [16, 39] on icon at bounding box center [13, 38] width 5 height 6
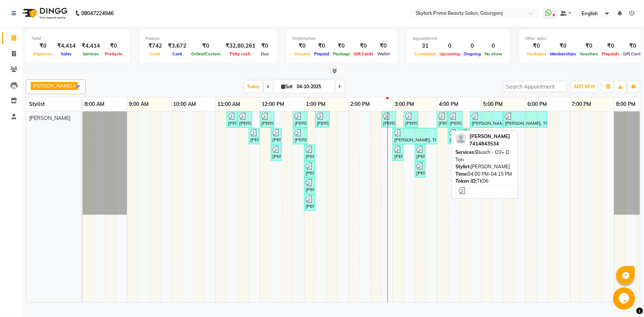
click at [443, 120] on img at bounding box center [441, 115] width 7 height 7
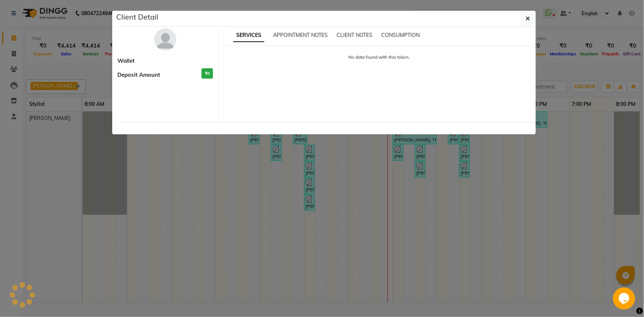
select select "3"
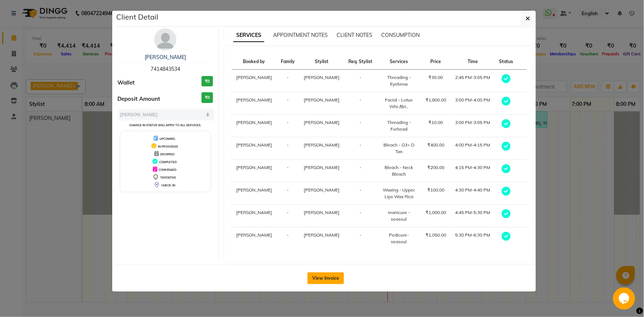
click at [323, 276] on button "View Invoice" at bounding box center [325, 278] width 37 height 12
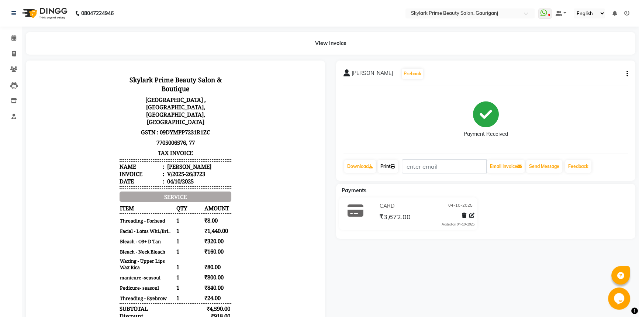
click at [386, 163] on link "Print" at bounding box center [387, 166] width 21 height 13
click at [11, 36] on icon at bounding box center [13, 38] width 5 height 6
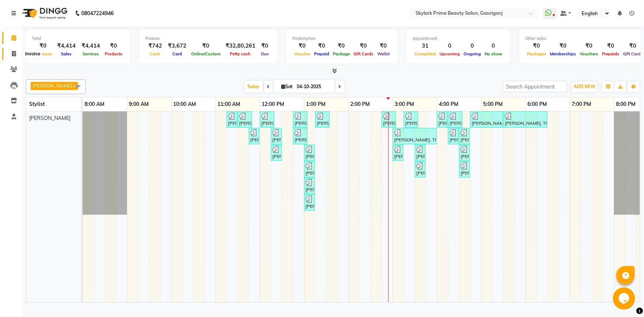
click at [13, 52] on icon at bounding box center [14, 54] width 4 height 6
select select "4735"
select select "service"
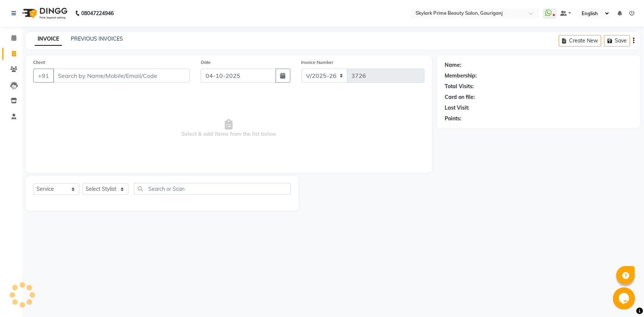
click at [61, 78] on input "Client" at bounding box center [121, 76] width 136 height 14
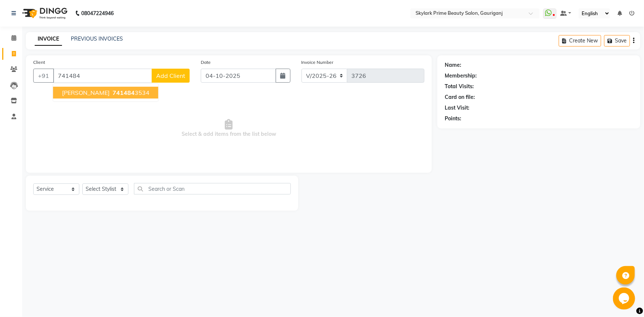
click at [117, 94] on span "741484" at bounding box center [123, 92] width 22 height 7
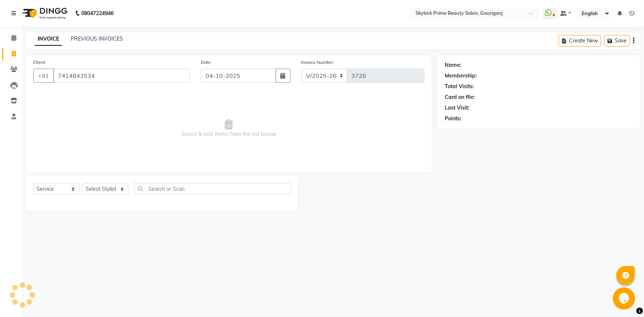
type input "7414843534"
drag, startPoint x: 58, startPoint y: 190, endPoint x: 56, endPoint y: 194, distance: 3.9
click at [58, 190] on select "Select Service Product Membership Package Voucher Prepaid Gift Card" at bounding box center [56, 188] width 46 height 11
select select "product"
click at [33, 183] on select "Select Service Product Membership Package Voucher Prepaid Gift Card" at bounding box center [56, 188] width 46 height 11
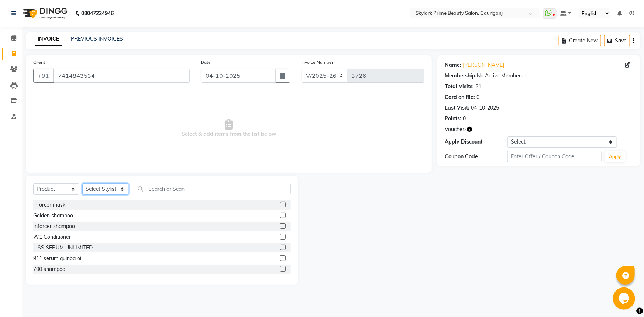
click at [88, 191] on select "Select Stylist [PERSON_NAME] [PERSON_NAME] [PERSON_NAME] Sindu [PERSON_NAME]" at bounding box center [105, 188] width 46 height 11
select select "30218"
click at [82, 183] on select "Select Stylist [PERSON_NAME] [PERSON_NAME] [PERSON_NAME] Sindu [PERSON_NAME]" at bounding box center [105, 188] width 46 height 11
click at [152, 192] on input "text" at bounding box center [212, 188] width 157 height 11
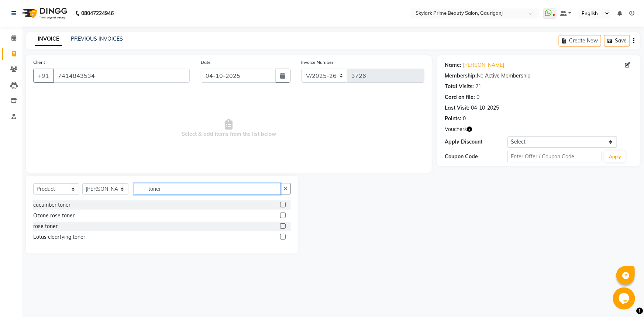
type input "toner"
click at [284, 205] on label at bounding box center [283, 205] width 6 height 6
click at [284, 205] on input "checkbox" at bounding box center [282, 204] width 5 height 5
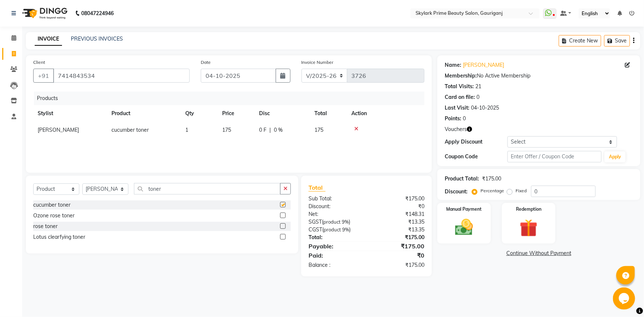
checkbox input "false"
click at [357, 128] on icon at bounding box center [356, 128] width 4 height 5
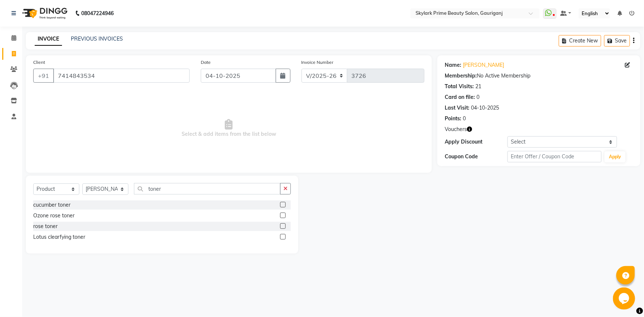
click at [281, 216] on label at bounding box center [283, 215] width 6 height 6
click at [281, 216] on input "checkbox" at bounding box center [282, 215] width 5 height 5
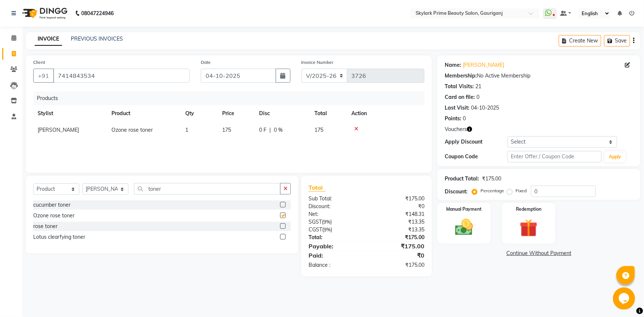
checkbox input "false"
click at [357, 130] on icon at bounding box center [356, 128] width 4 height 5
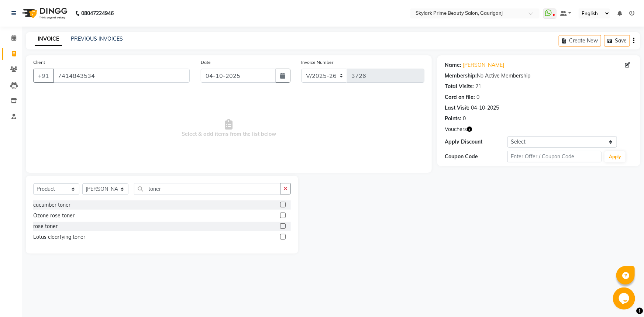
click at [283, 226] on label at bounding box center [283, 226] width 6 height 6
click at [283, 226] on input "checkbox" at bounding box center [282, 226] width 5 height 5
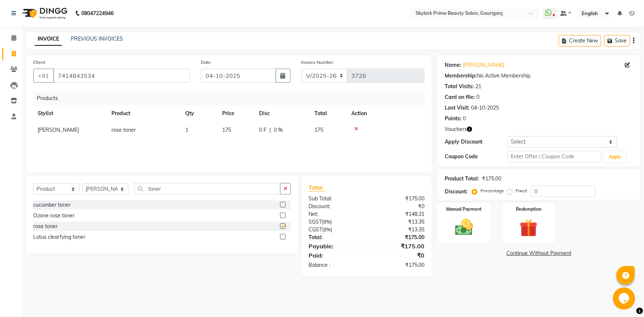
checkbox input "false"
click at [354, 129] on icon at bounding box center [356, 128] width 4 height 5
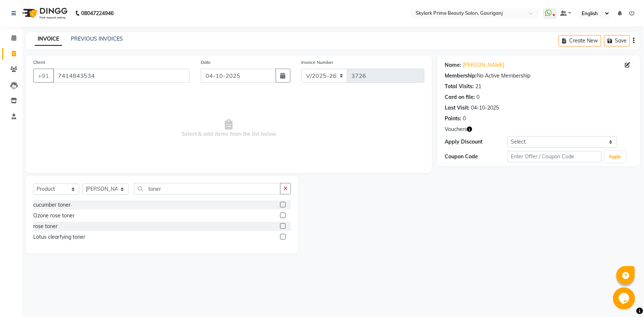
click at [282, 236] on label at bounding box center [283, 237] width 6 height 6
click at [282, 236] on input "checkbox" at bounding box center [282, 237] width 5 height 5
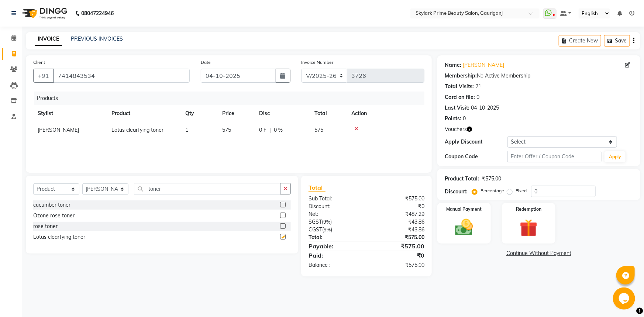
checkbox input "false"
click at [472, 227] on img at bounding box center [464, 227] width 30 height 21
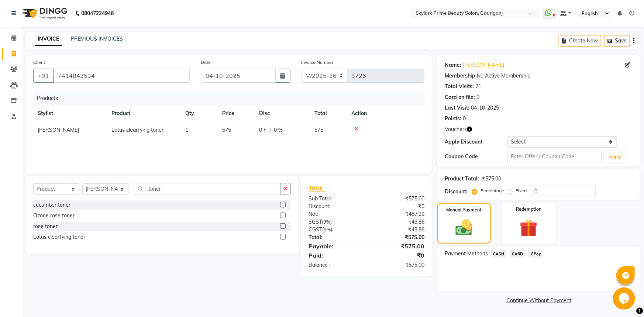
click at [516, 251] on span "CARD" at bounding box center [517, 253] width 16 height 8
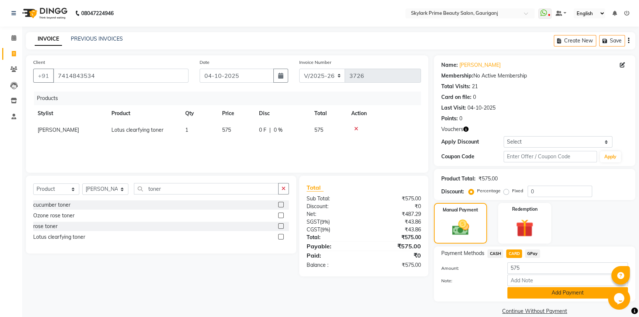
click at [526, 294] on button "Add Payment" at bounding box center [567, 292] width 121 height 11
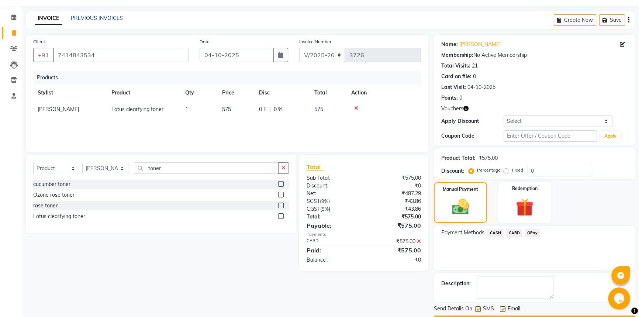
scroll to position [41, 0]
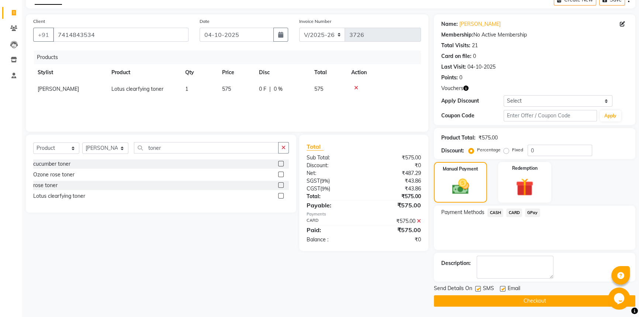
click at [518, 299] on button "Checkout" at bounding box center [534, 300] width 201 height 11
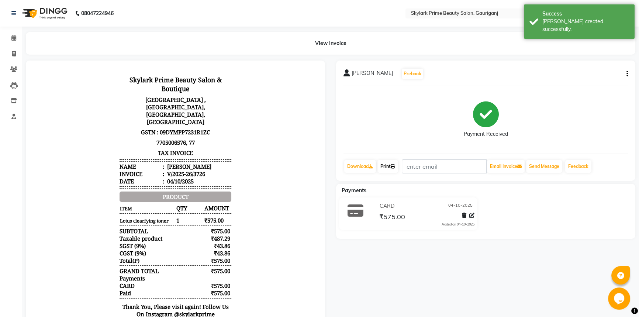
click at [387, 166] on link "Print" at bounding box center [387, 166] width 21 height 13
click at [15, 34] on span at bounding box center [13, 38] width 13 height 8
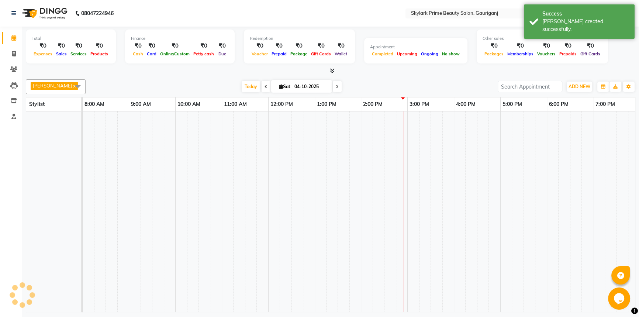
click at [15, 34] on span at bounding box center [13, 38] width 13 height 8
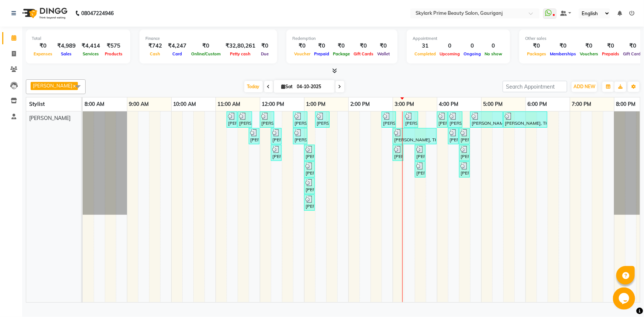
click at [406, 177] on div "[PERSON_NAME], TK01, 11:15 AM-11:25 AM, Waxing - Upper Lips Wax Rica [PERSON_NA…" at bounding box center [370, 206] width 575 height 191
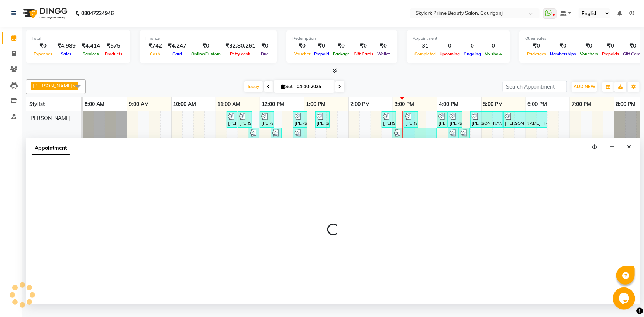
select select "30218"
select select "915"
select select "tentative"
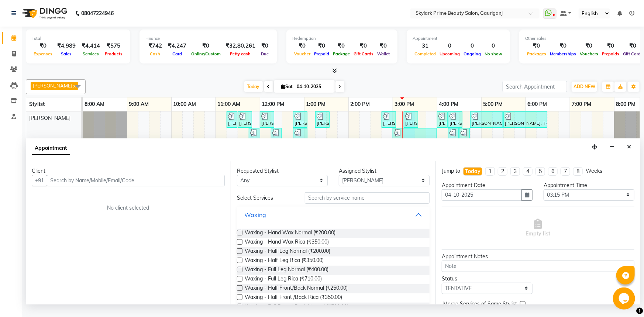
click at [407, 221] on button "Waxing" at bounding box center [333, 214] width 187 height 13
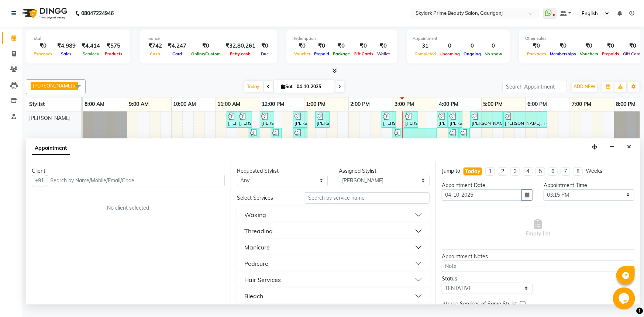
click at [274, 236] on button "Threading" at bounding box center [333, 230] width 187 height 13
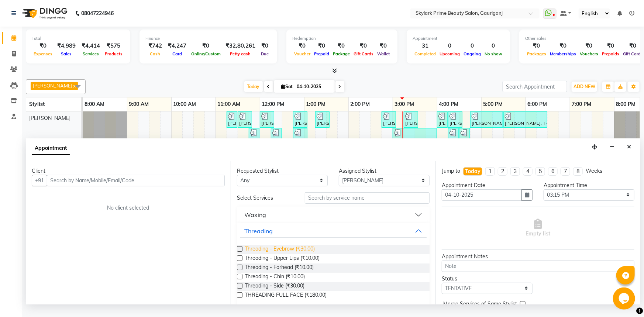
click at [274, 254] on span "Threading - Eyebrow (₹30.00)" at bounding box center [280, 249] width 70 height 9
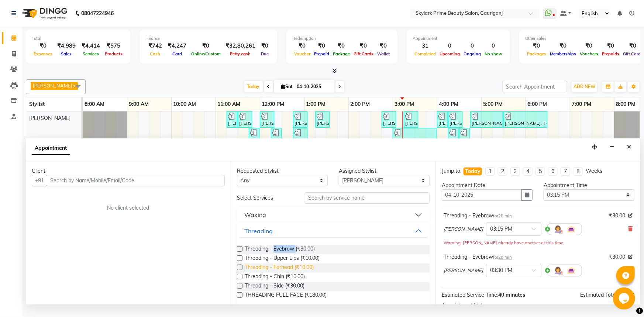
checkbox input "false"
click at [271, 273] on span "Threading - Forhead (₹10.00)" at bounding box center [279, 267] width 69 height 9
checkbox input "false"
click at [628, 232] on span at bounding box center [630, 229] width 4 height 8
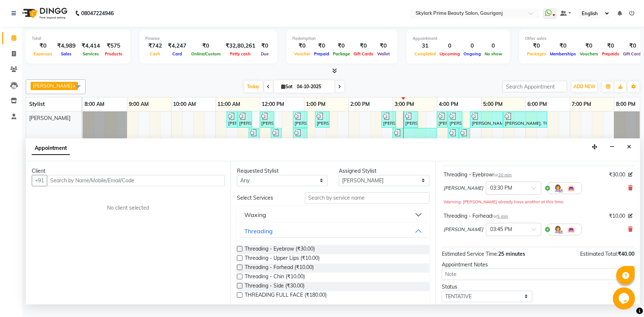
scroll to position [85, 0]
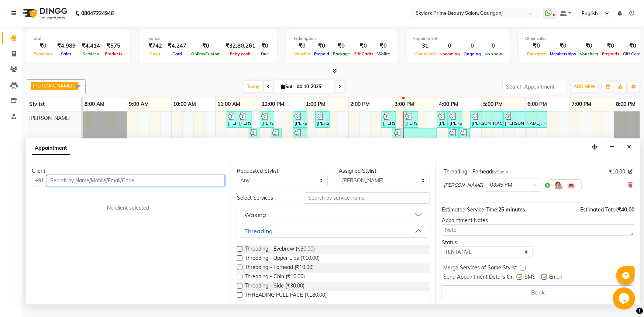
click at [155, 185] on input "text" at bounding box center [136, 180] width 178 height 11
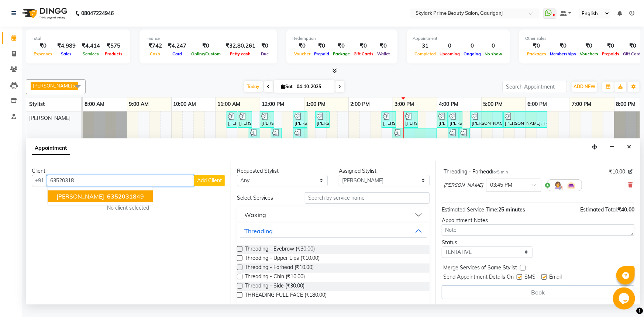
click at [111, 200] on span "63520318" at bounding box center [122, 196] width 30 height 7
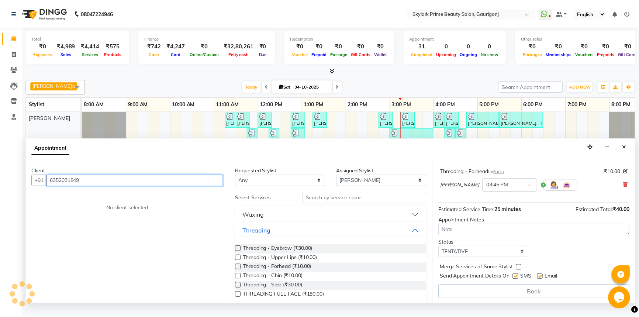
scroll to position [85, 0]
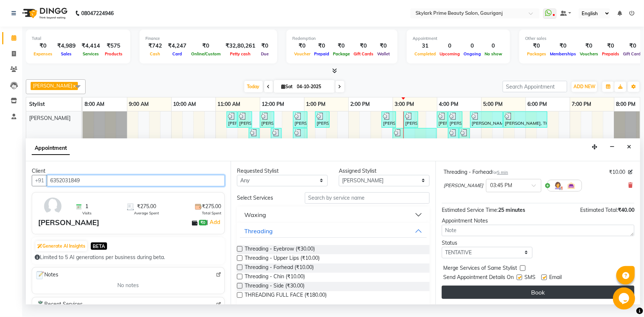
type input "6352031849"
click at [547, 295] on button "Book" at bounding box center [537, 291] width 193 height 13
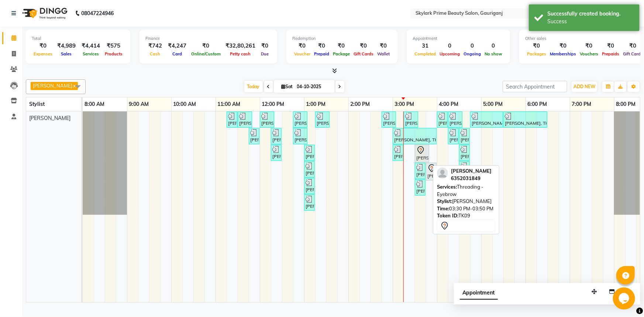
click at [423, 155] on icon at bounding box center [420, 150] width 9 height 9
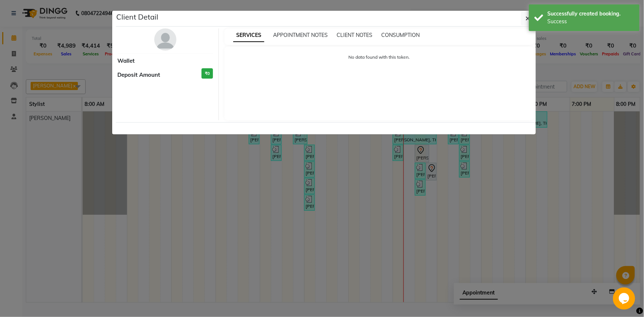
select select "7"
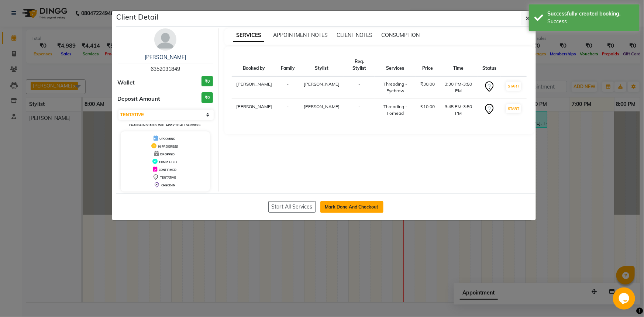
click at [360, 204] on button "Mark Done And Checkout" at bounding box center [351, 207] width 63 height 12
select select "service"
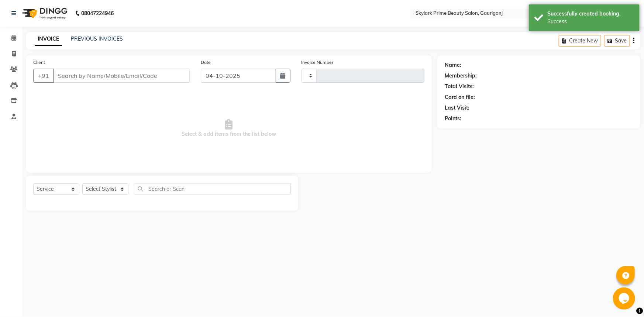
type input "3727"
select select "4735"
type input "6352031849"
select select "30218"
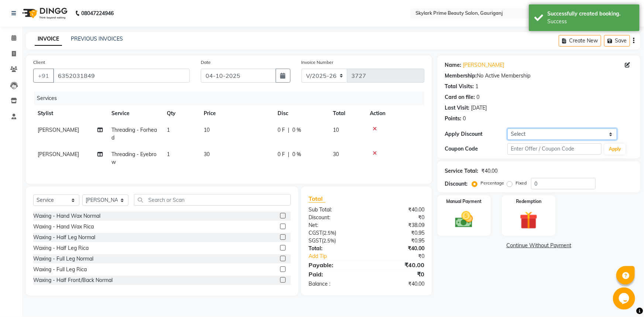
drag, startPoint x: 526, startPoint y: 131, endPoint x: 529, endPoint y: 139, distance: 8.9
click at [526, 131] on select "Select Coupon → Karwa 10 Coupon → Karwa 20 Coupon → Karwa 30 Coupon → Birthday" at bounding box center [562, 133] width 110 height 11
select select "1: Object"
click at [507, 128] on select "Select Coupon → Karwa 10 Coupon → Karwa 20 Coupon → Karwa 30 Coupon → Birthday" at bounding box center [562, 133] width 110 height 11
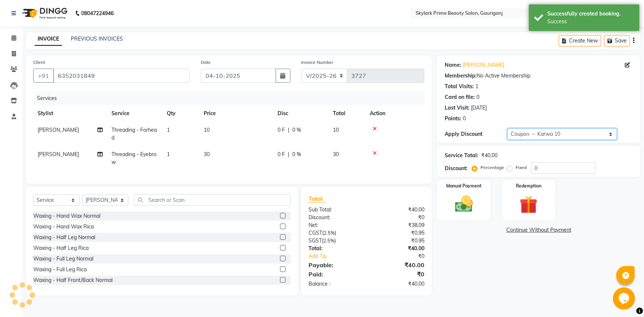
type input "10"
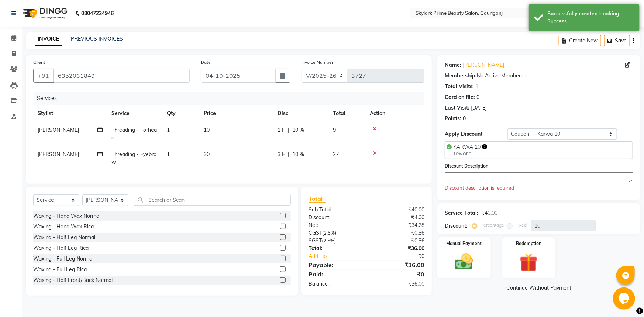
click at [491, 173] on textarea at bounding box center [538, 177] width 188 height 10
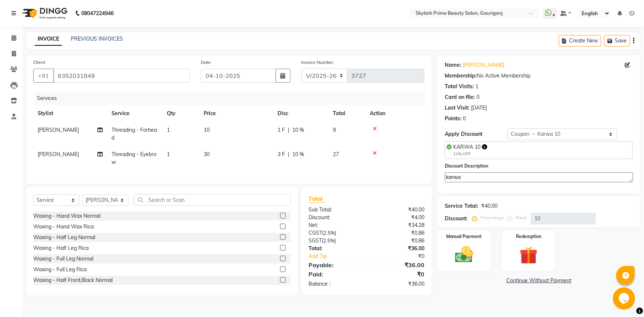
type textarea "karwa"
click at [46, 206] on select "Select Service Product Membership Package Voucher Prepaid Gift Card" at bounding box center [56, 199] width 46 height 11
select select "product"
click at [33, 200] on select "Select Service Product Membership Package Voucher Prepaid Gift Card" at bounding box center [56, 199] width 46 height 11
click at [115, 200] on select "Select Stylist [PERSON_NAME] [PERSON_NAME] [PERSON_NAME] Sindu [PERSON_NAME]" at bounding box center [105, 199] width 46 height 11
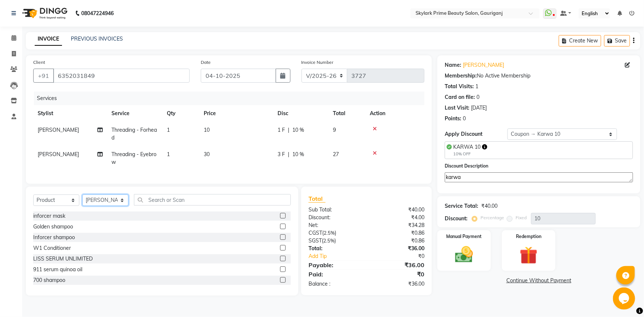
click at [82, 200] on select "Select Stylist [PERSON_NAME] [PERSON_NAME] [PERSON_NAME] Sindu [PERSON_NAME]" at bounding box center [105, 199] width 46 height 11
click at [173, 205] on input "text" at bounding box center [212, 199] width 157 height 11
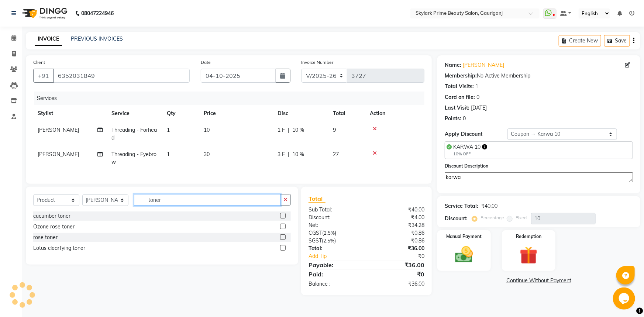
type input "toner"
click at [284, 218] on label at bounding box center [283, 216] width 6 height 6
click at [284, 218] on input "checkbox" at bounding box center [282, 216] width 5 height 5
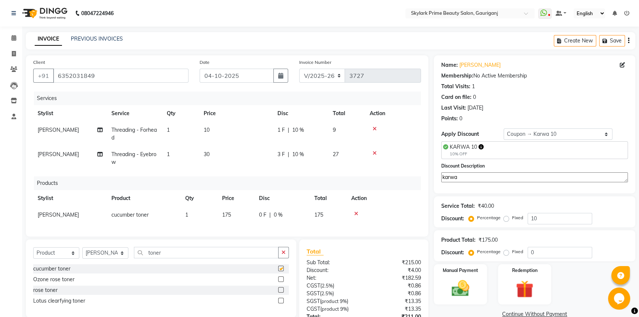
checkbox input "false"
click at [356, 211] on icon at bounding box center [356, 213] width 4 height 5
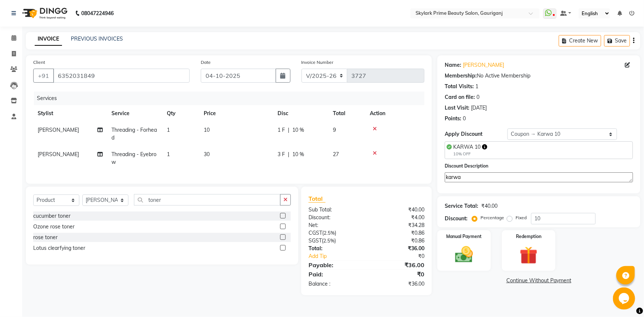
click at [283, 240] on label at bounding box center [283, 237] width 6 height 6
click at [283, 240] on input "checkbox" at bounding box center [282, 237] width 5 height 5
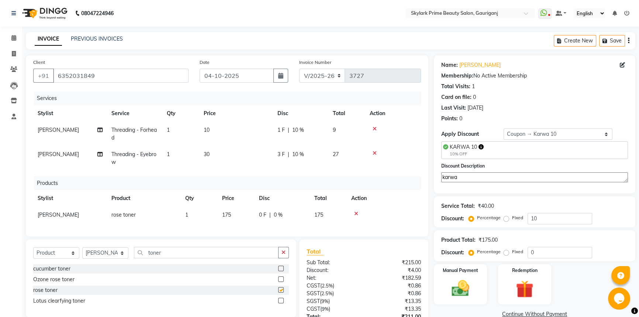
checkbox input "false"
click at [354, 212] on icon at bounding box center [356, 213] width 4 height 5
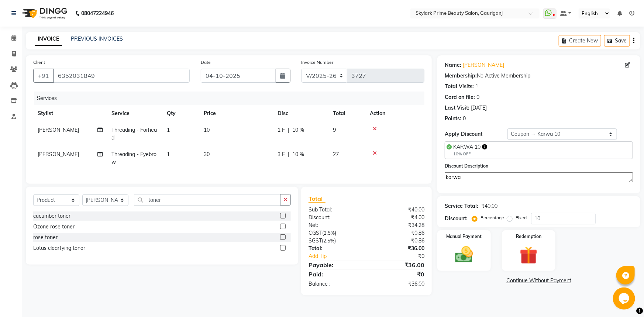
click at [284, 229] on label at bounding box center [283, 227] width 6 height 6
click at [284, 229] on input "checkbox" at bounding box center [282, 226] width 5 height 5
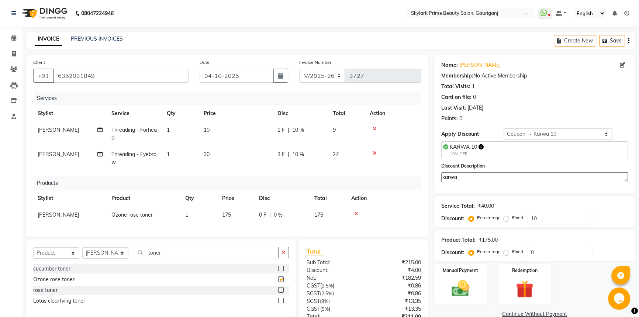
checkbox input "false"
click at [354, 214] on icon at bounding box center [356, 213] width 4 height 5
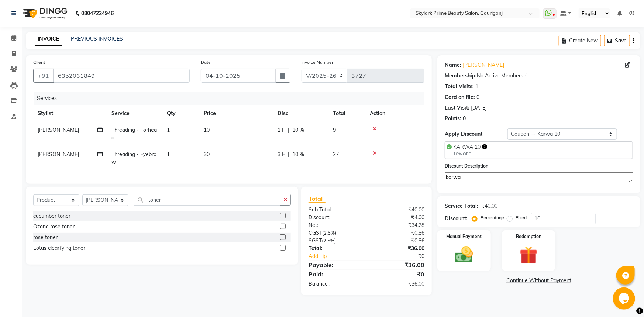
click at [283, 250] on label at bounding box center [283, 248] width 6 height 6
click at [283, 250] on input "checkbox" at bounding box center [282, 248] width 5 height 5
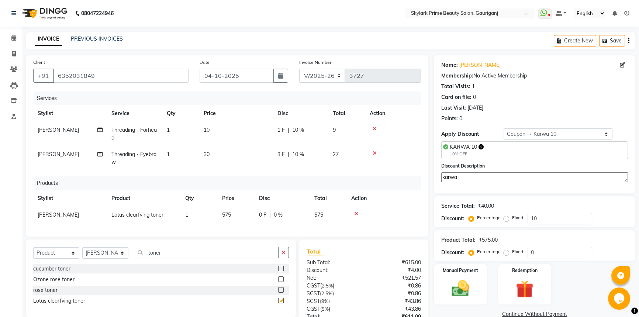
checkbox input "false"
click at [355, 213] on icon at bounding box center [356, 213] width 4 height 5
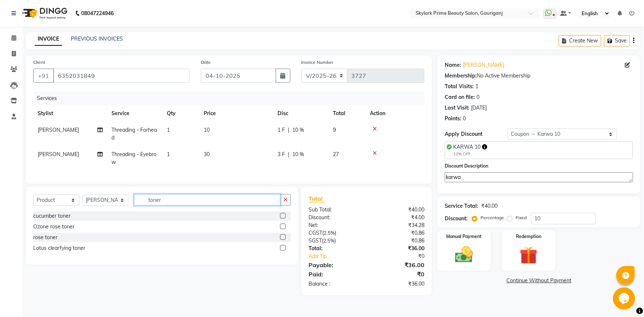
click at [175, 205] on input "toner" at bounding box center [207, 199] width 146 height 11
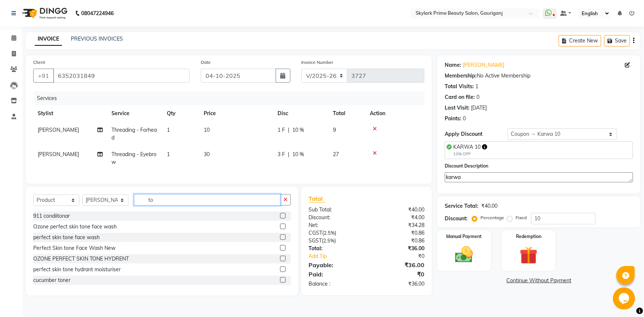
type input "t"
type input "d tan"
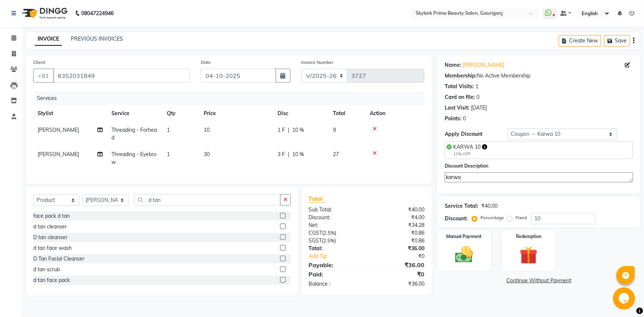
click at [280, 229] on label at bounding box center [283, 227] width 6 height 6
click at [280, 229] on input "checkbox" at bounding box center [282, 226] width 5 height 5
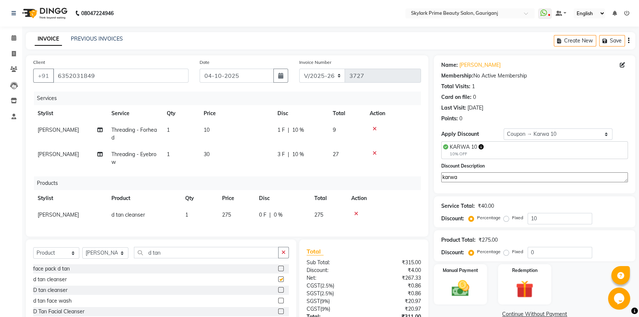
checkbox input "false"
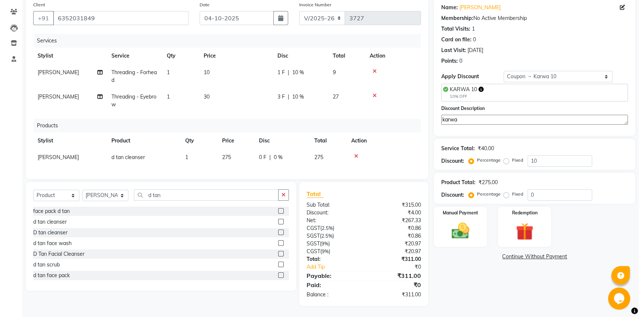
scroll to position [63, 0]
drag, startPoint x: 465, startPoint y: 222, endPoint x: 473, endPoint y: 235, distance: 15.4
click at [464, 222] on img at bounding box center [461, 230] width 30 height 21
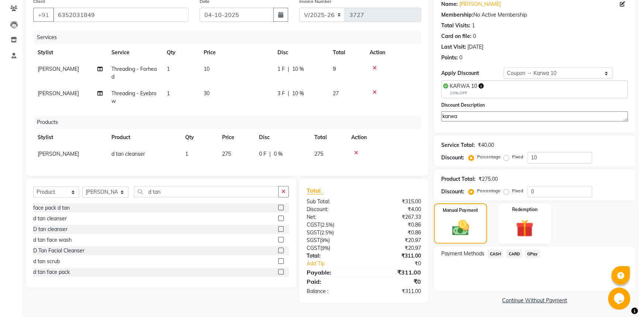
click at [533, 249] on span "GPay" at bounding box center [532, 253] width 15 height 8
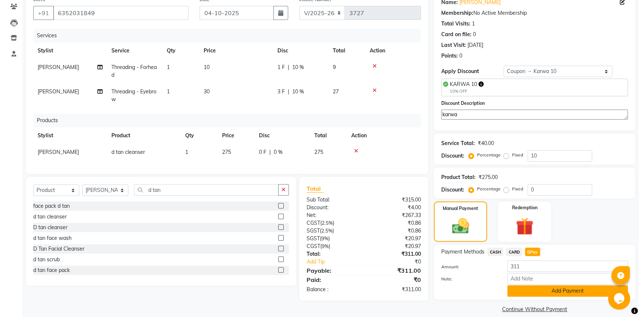
click at [558, 292] on button "Add Payment" at bounding box center [567, 290] width 121 height 11
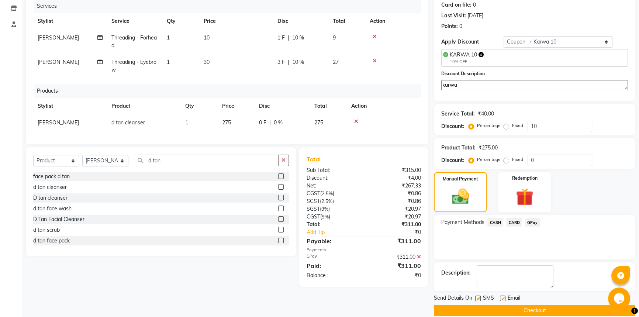
scroll to position [102, 0]
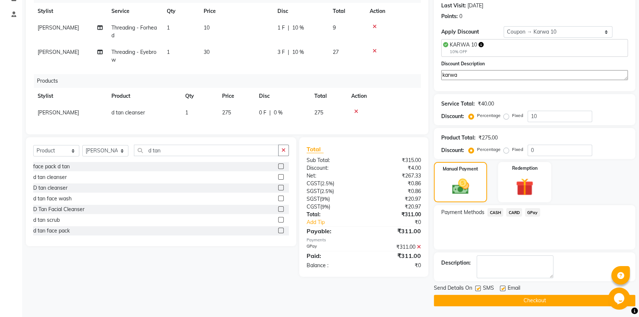
click at [546, 301] on button "Checkout" at bounding box center [534, 300] width 201 height 11
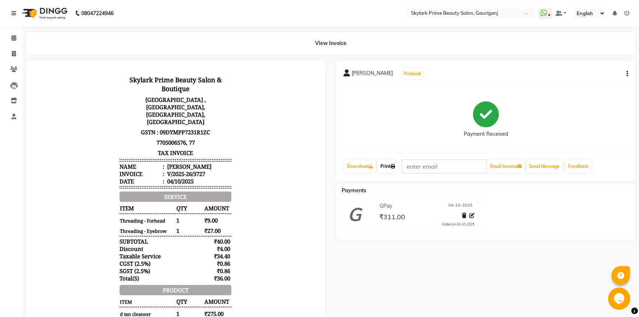
click at [387, 167] on link "Print" at bounding box center [387, 166] width 21 height 13
click at [11, 37] on icon at bounding box center [13, 38] width 5 height 6
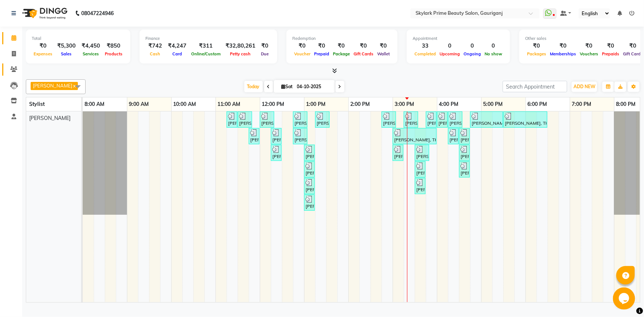
click at [15, 66] on icon at bounding box center [13, 69] width 7 height 6
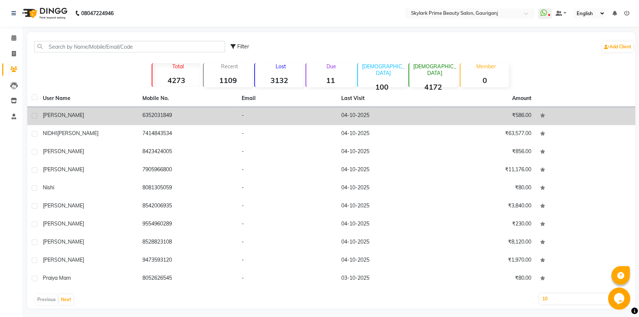
click at [97, 111] on div "[PERSON_NAME]" at bounding box center [88, 115] width 91 height 8
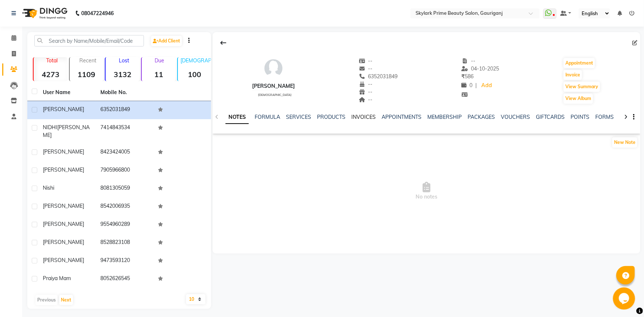
click at [371, 117] on link "INVOICES" at bounding box center [363, 117] width 24 height 7
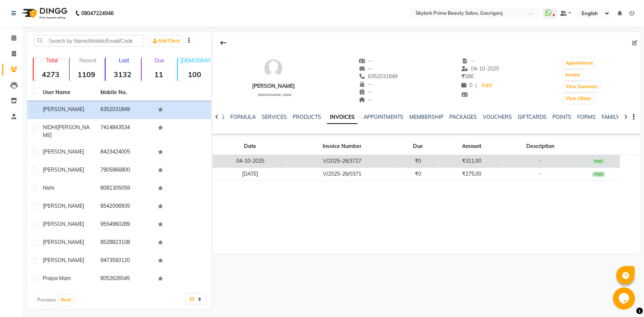
click at [396, 160] on td "V/2025-26/3727" at bounding box center [341, 161] width 109 height 13
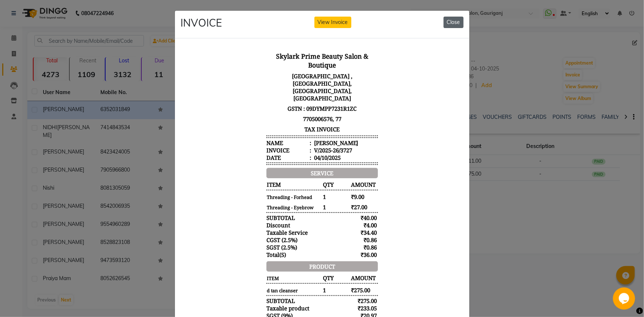
click at [448, 20] on button "Close" at bounding box center [453, 22] width 20 height 11
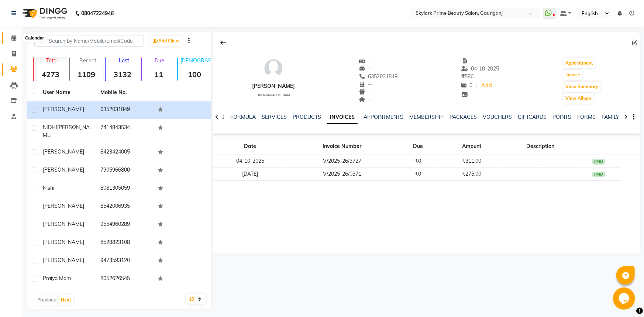
click at [16, 34] on span at bounding box center [13, 38] width 13 height 8
